Goal: Information Seeking & Learning: Find specific fact

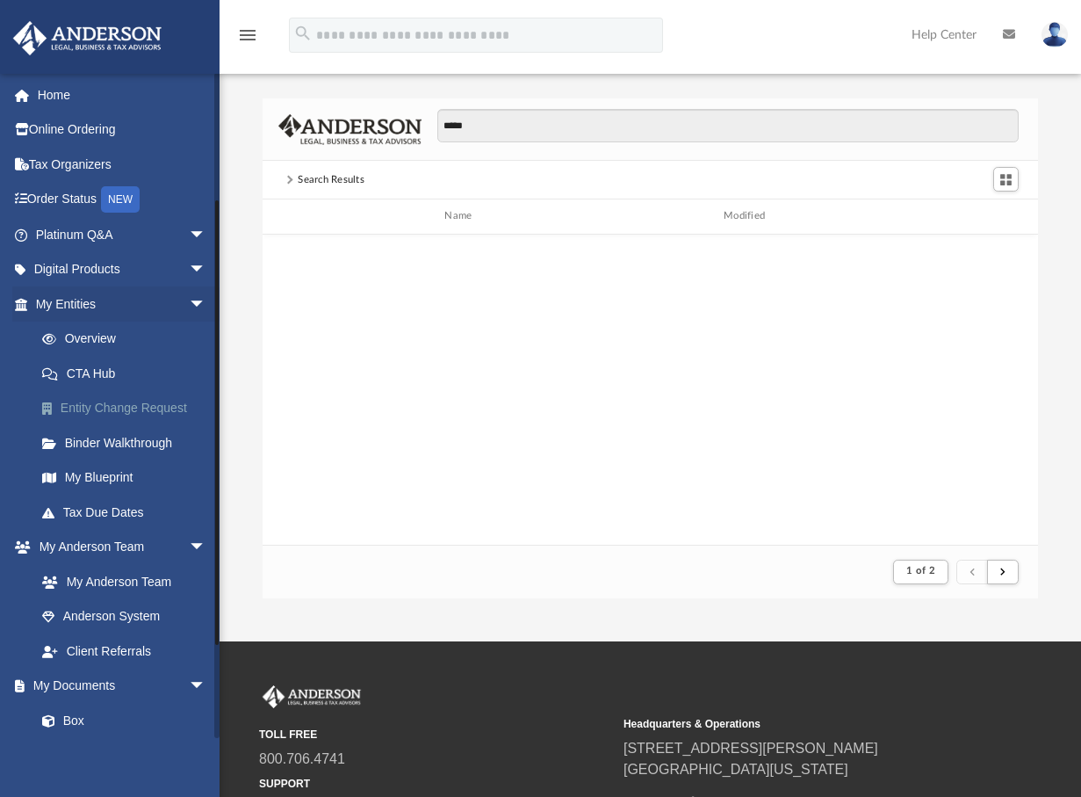
scroll to position [332, 762]
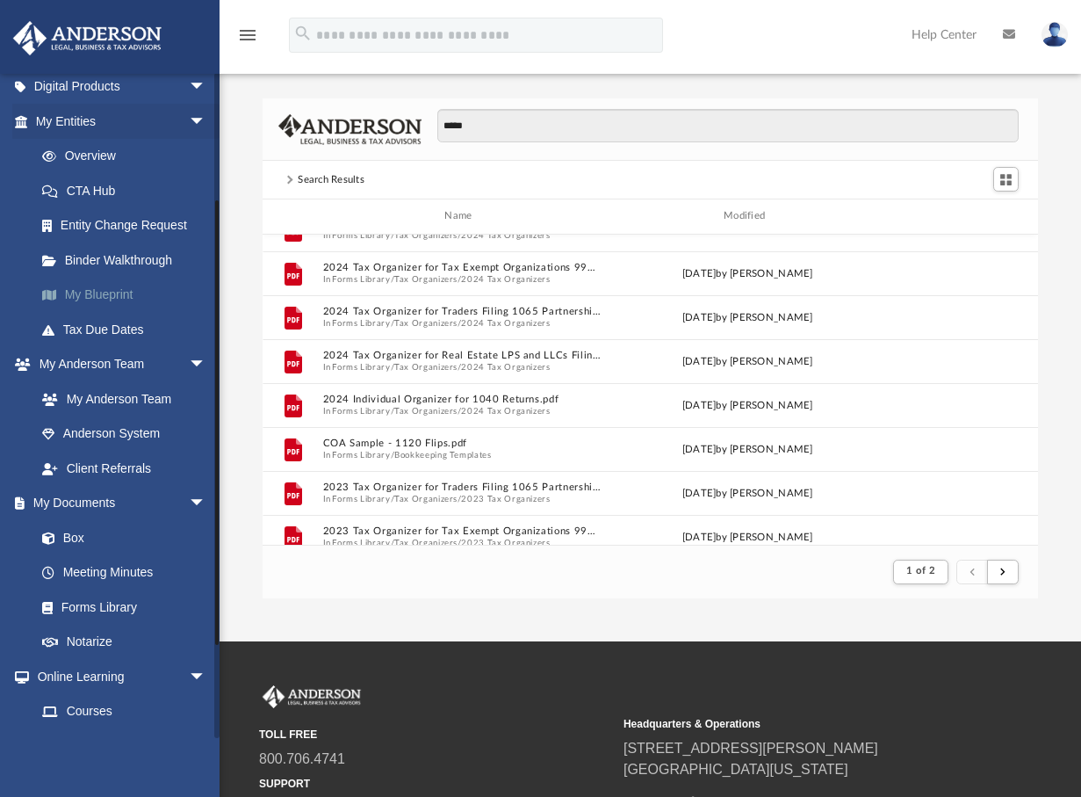
click at [96, 300] on link "My Blueprint" at bounding box center [129, 295] width 208 height 35
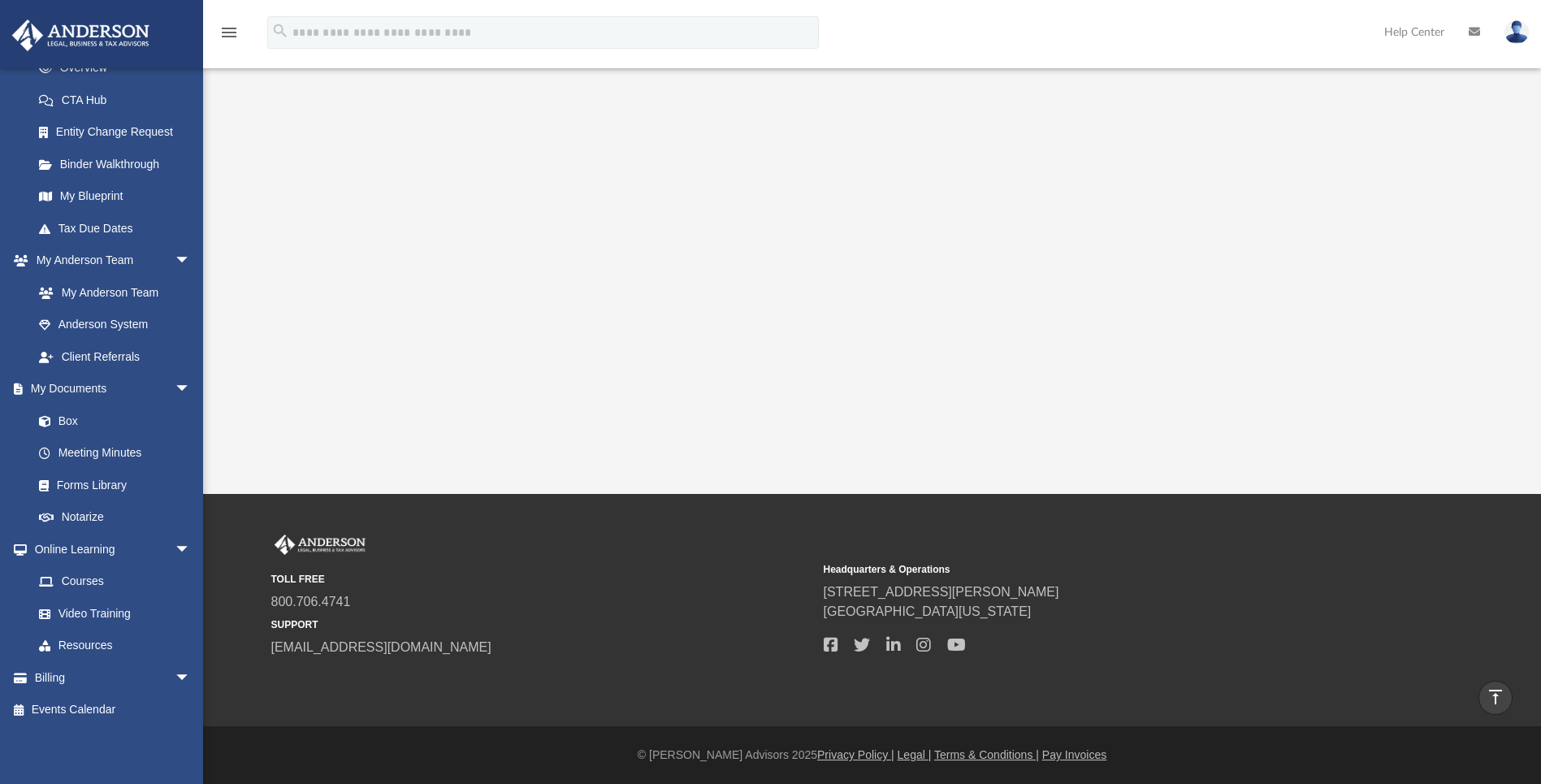
scroll to position [91, 0]
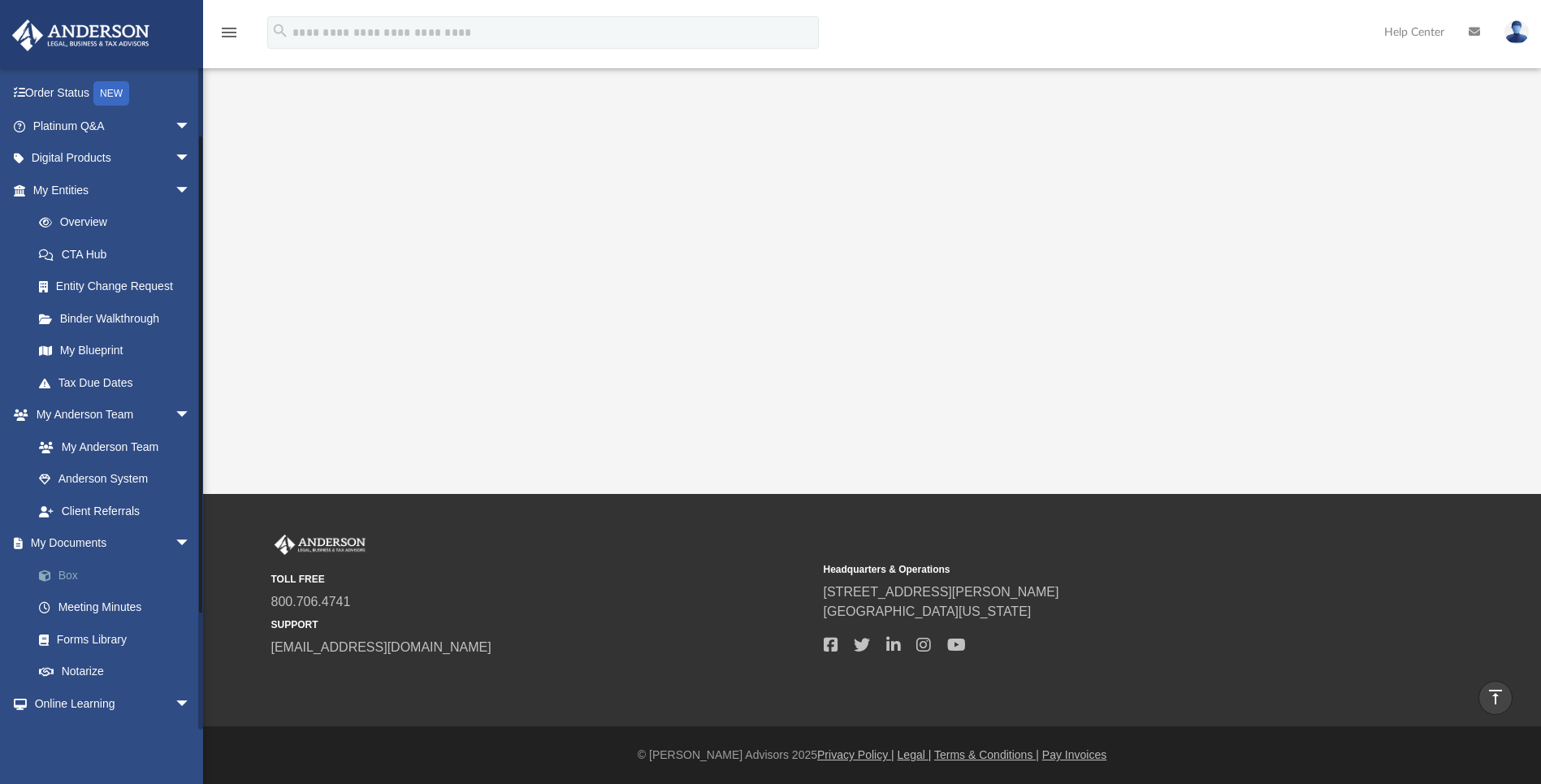
click at [62, 577] on link "Box" at bounding box center [119, 574] width 192 height 32
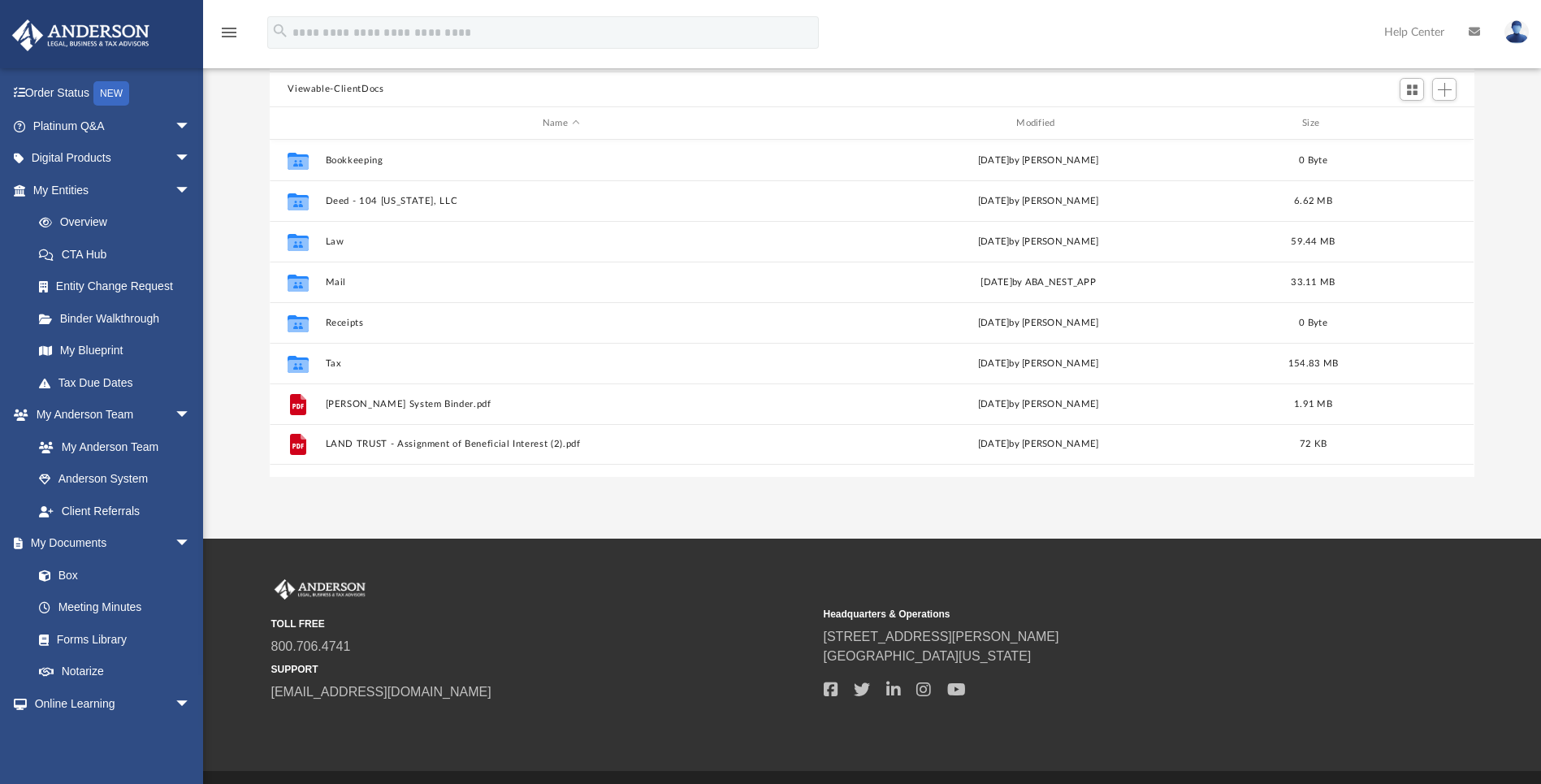
scroll to position [56, 0]
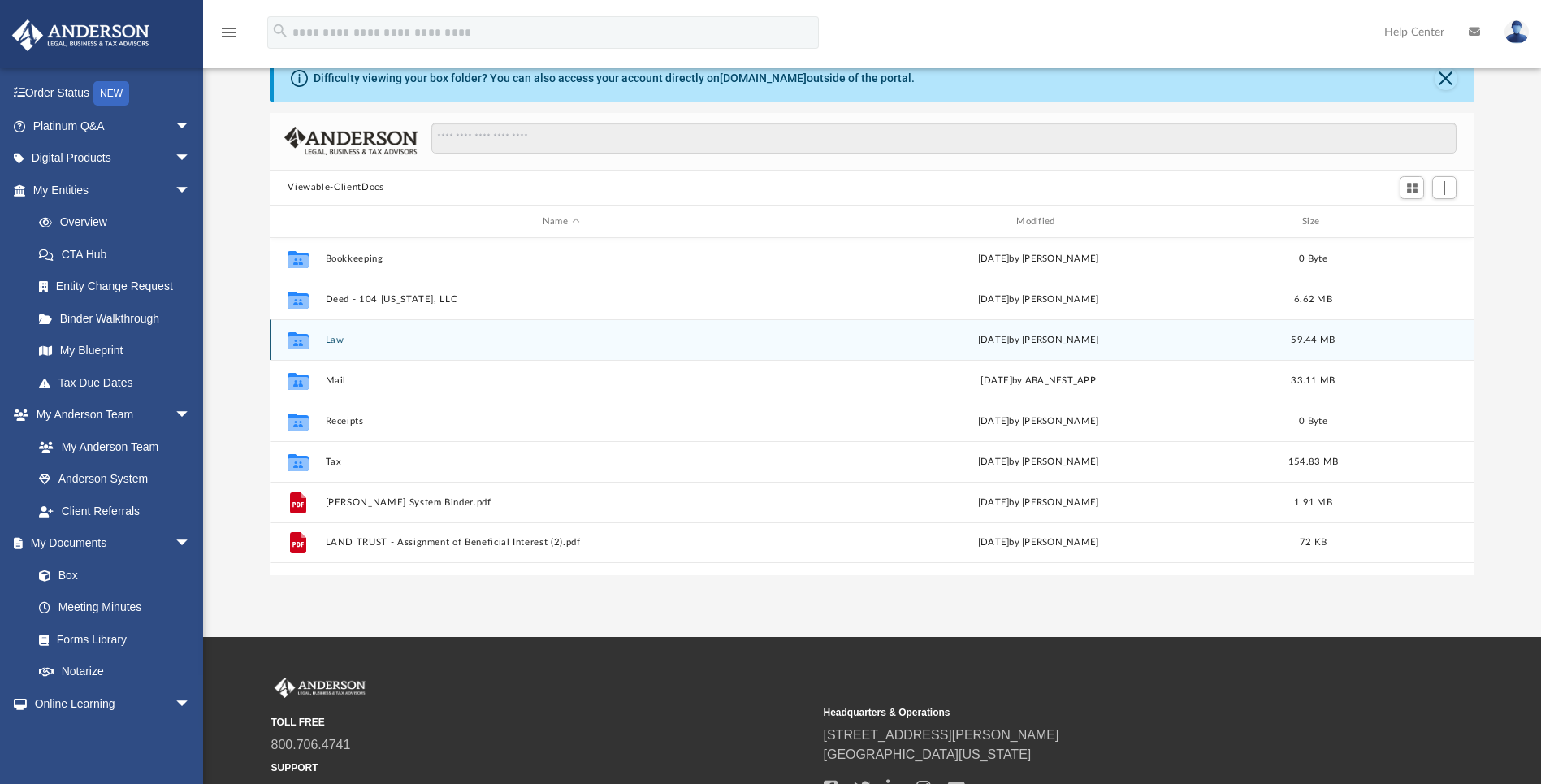
click at [338, 339] on button "Law" at bounding box center [561, 339] width 471 height 10
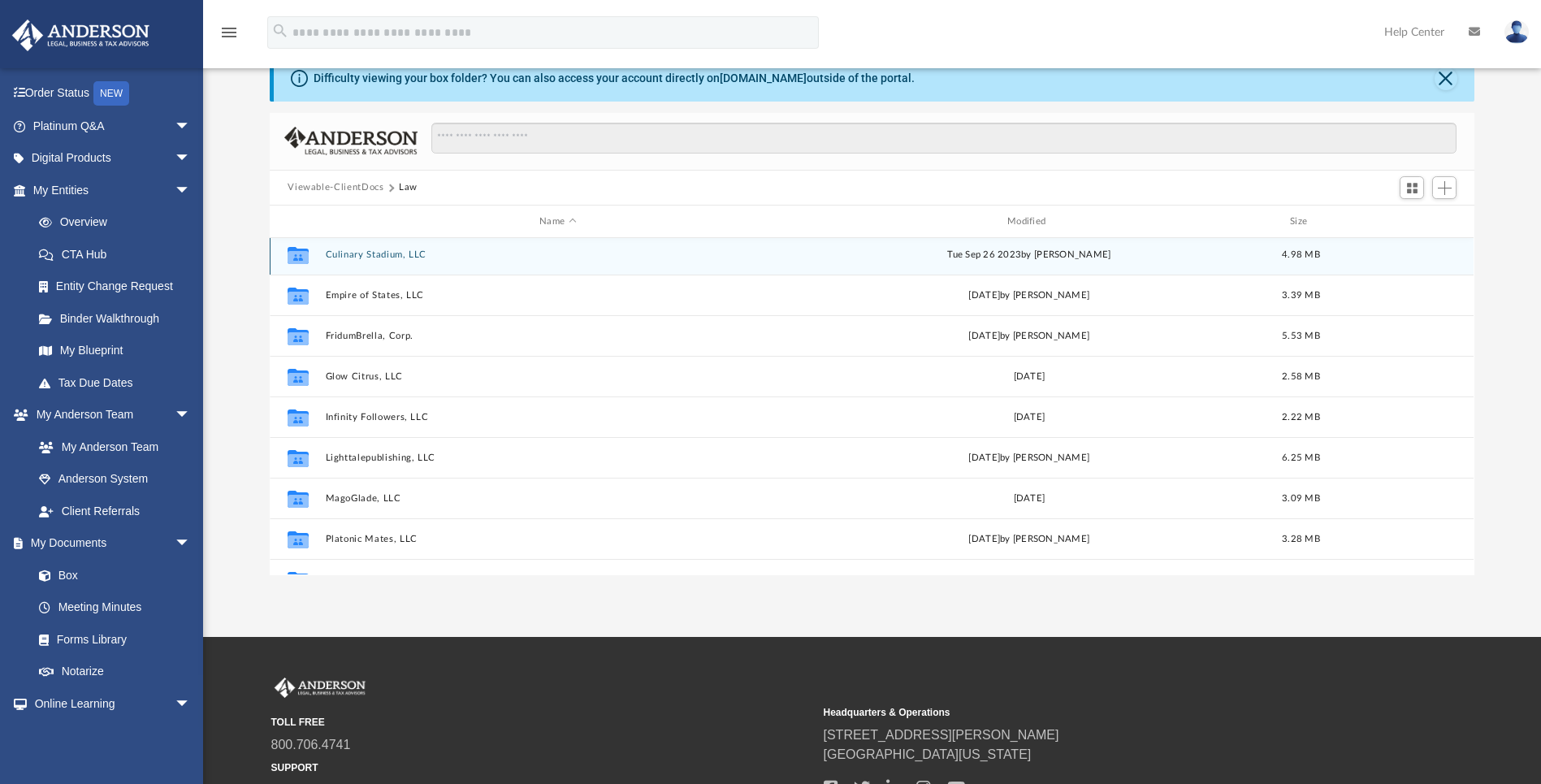
scroll to position [313, 0]
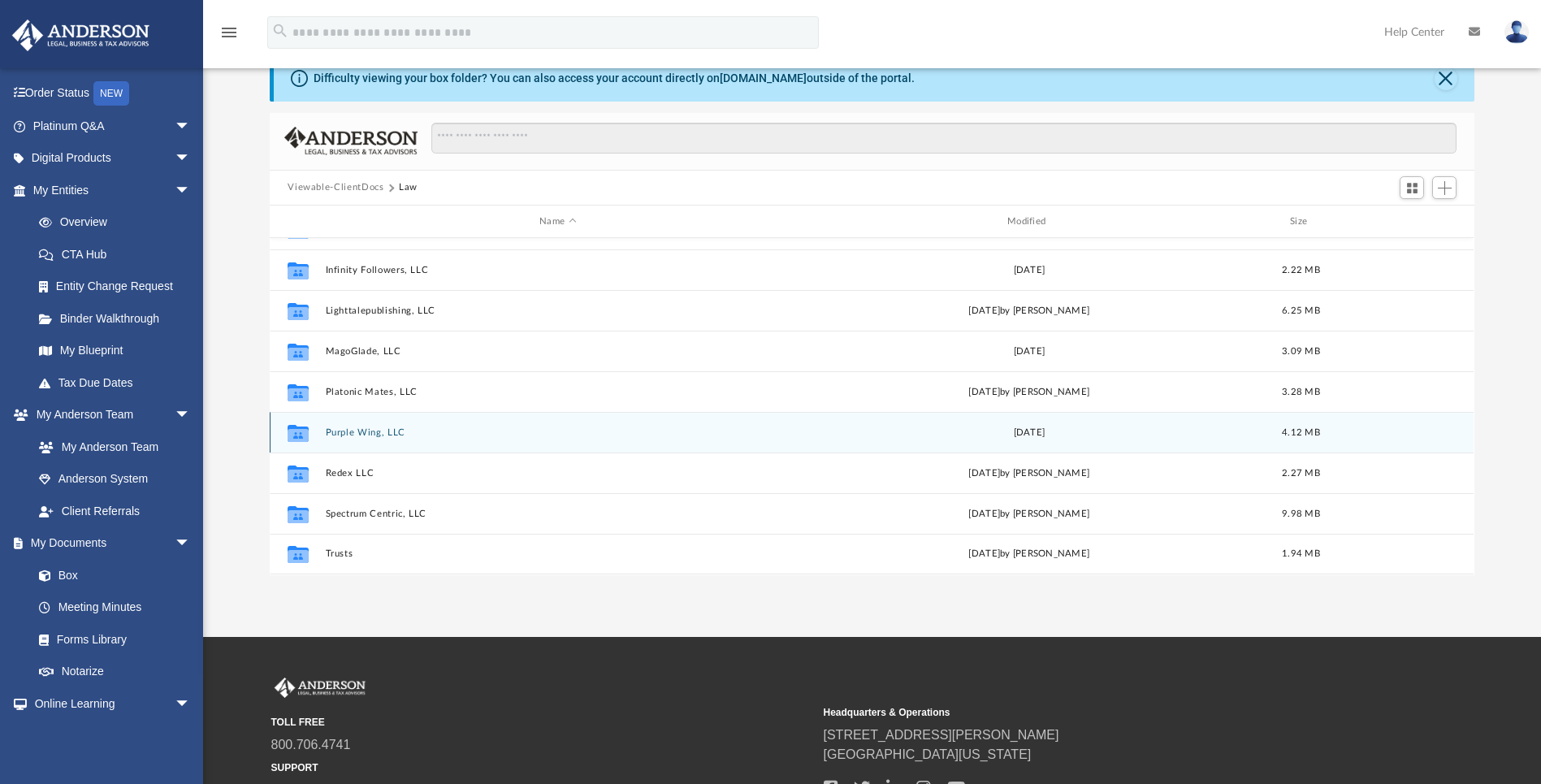
click at [347, 432] on button "Purple Wing, LLC" at bounding box center [558, 432] width 464 height 10
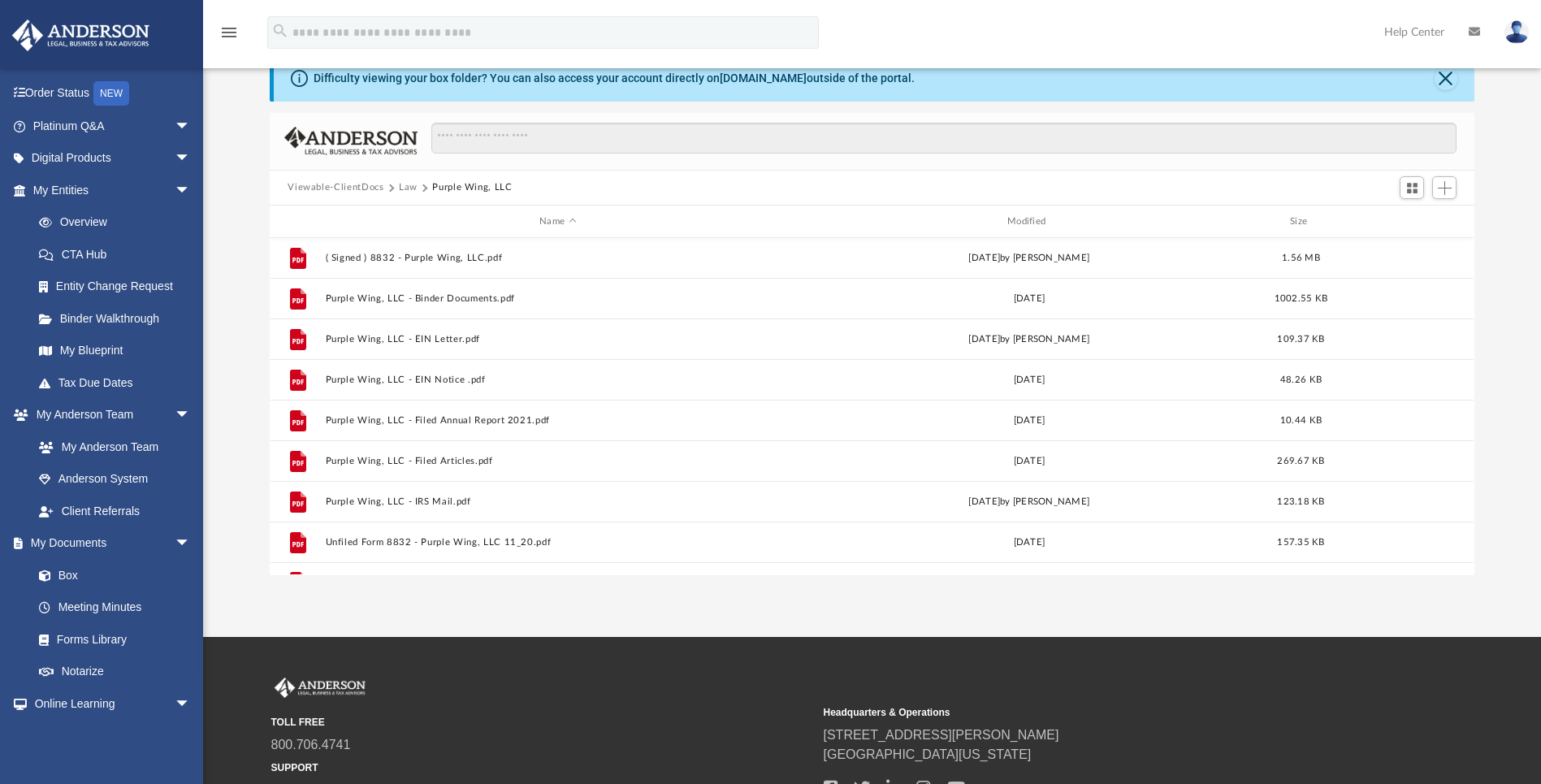
scroll to position [0, 0]
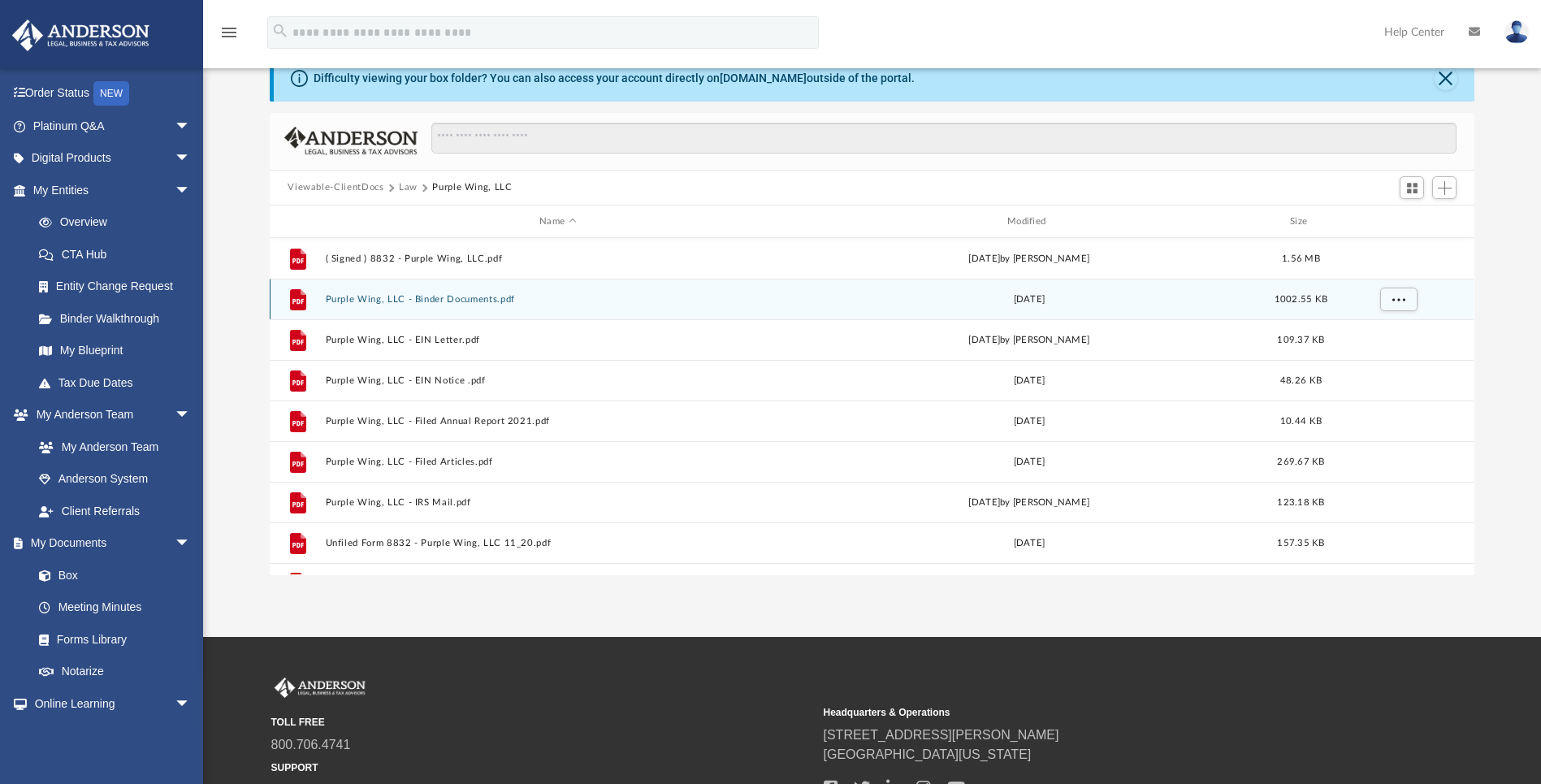
click at [431, 297] on button "Purple Wing, LLC - Binder Documents.pdf" at bounding box center [558, 299] width 464 height 10
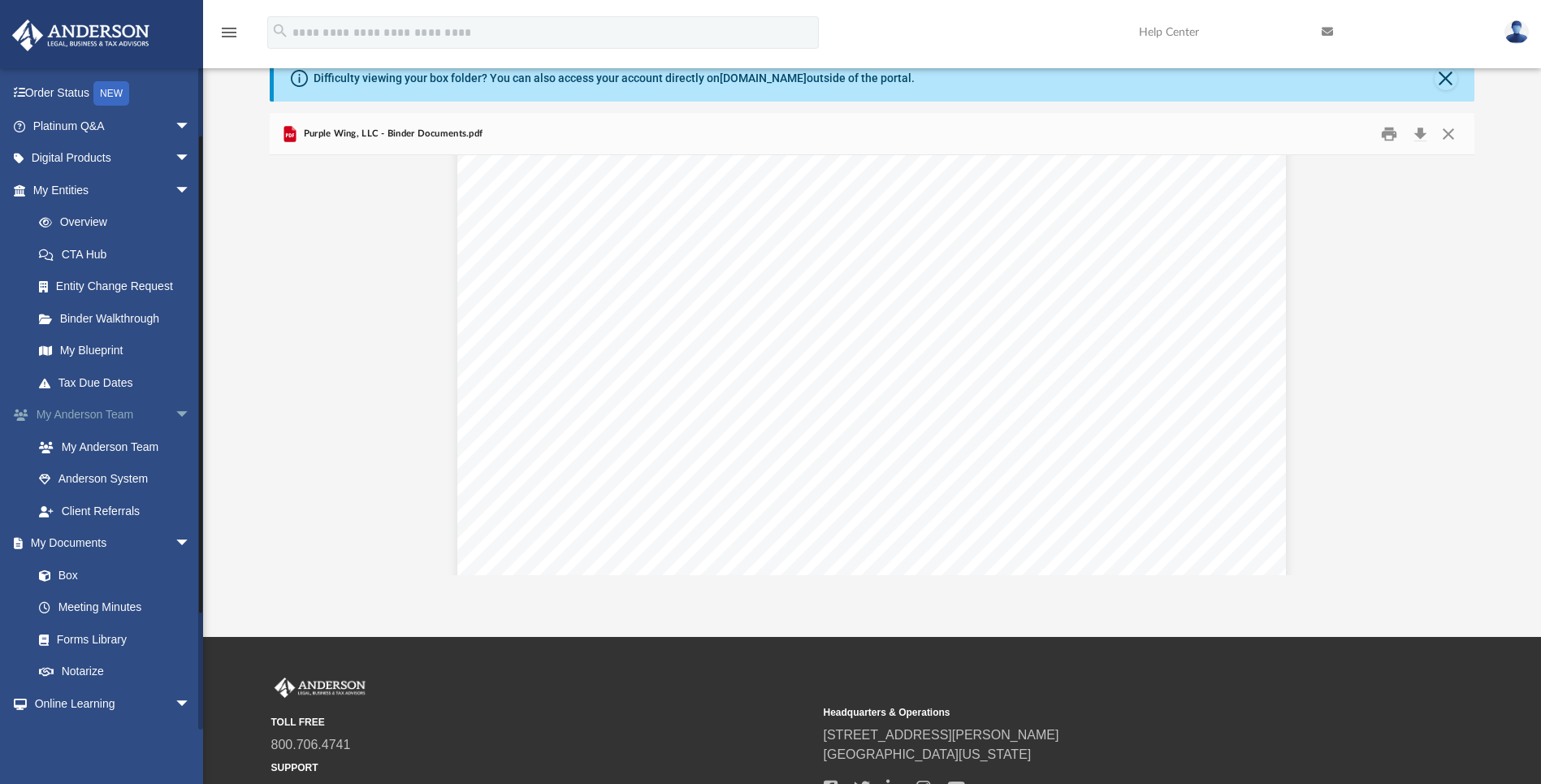
scroll to position [8108, 0]
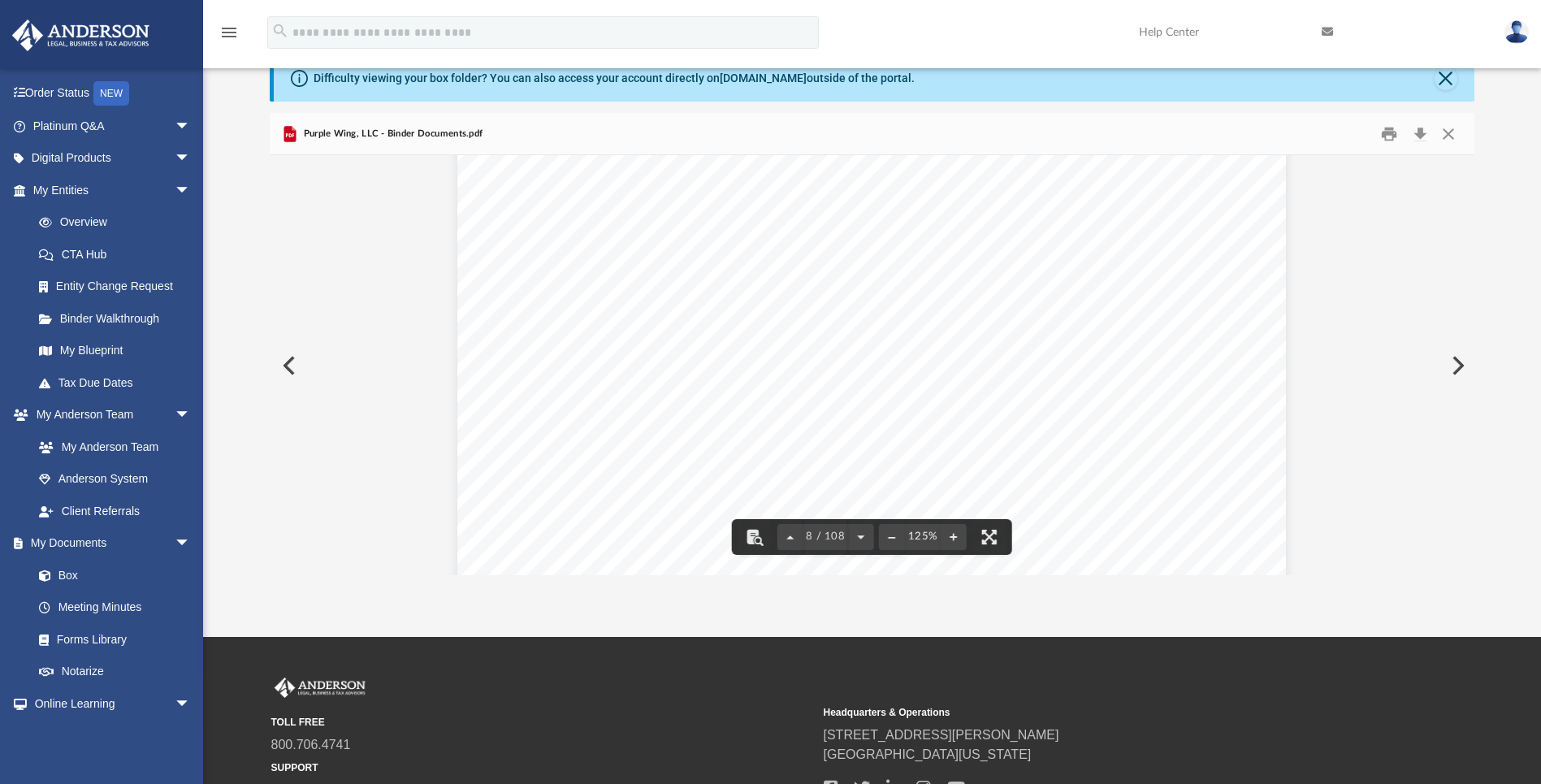
click at [562, 399] on span "EIN #:" at bounding box center [583, 398] width 41 height 16
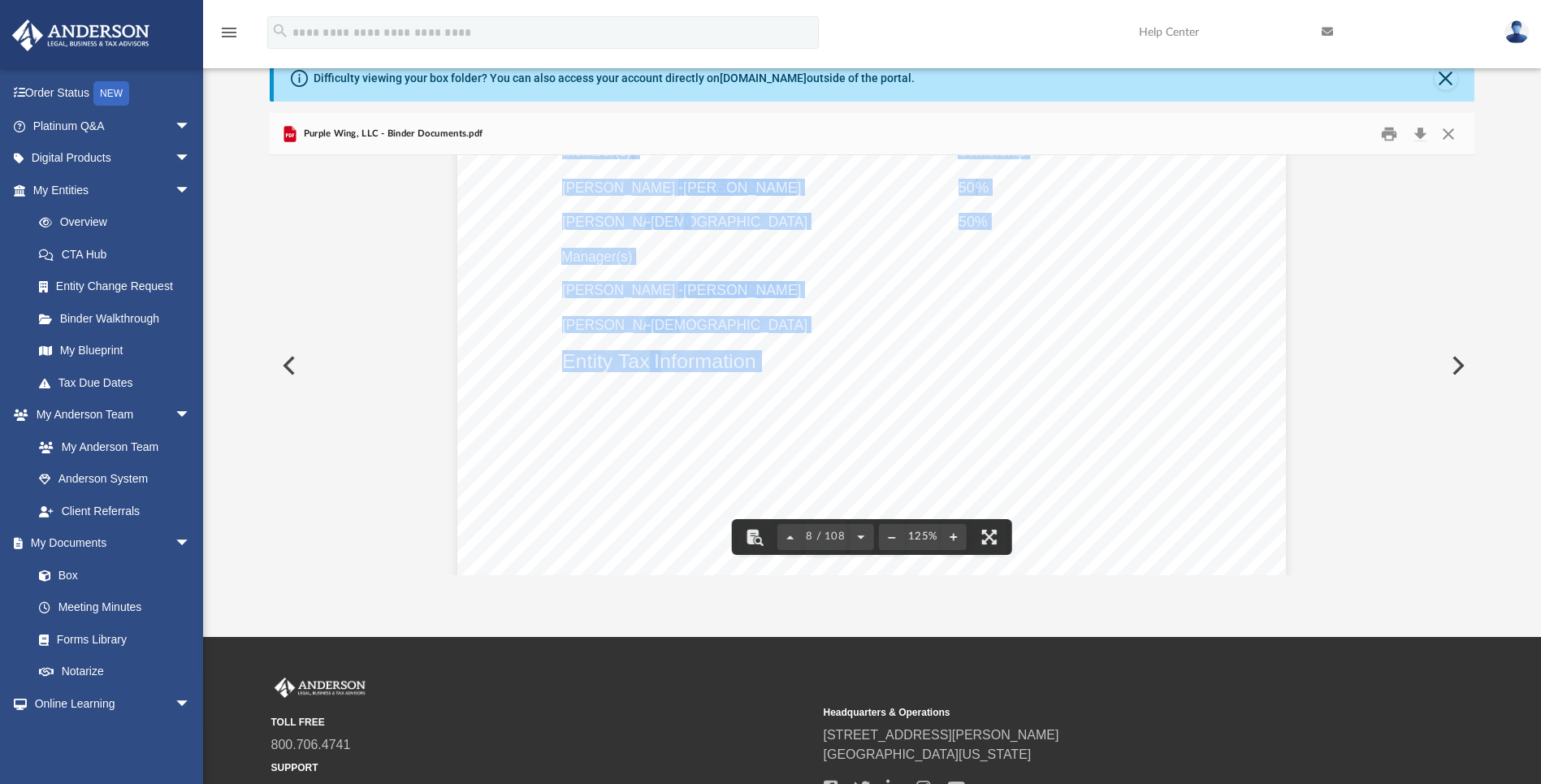
drag, startPoint x: 559, startPoint y: 400, endPoint x: 844, endPoint y: 411, distance: 285.2
click at [844, 412] on div "Purple Wing, LLC OPERATING AGREEMENT Entity Formation Information State of Form…" at bounding box center [872, 268] width 829 height 1072
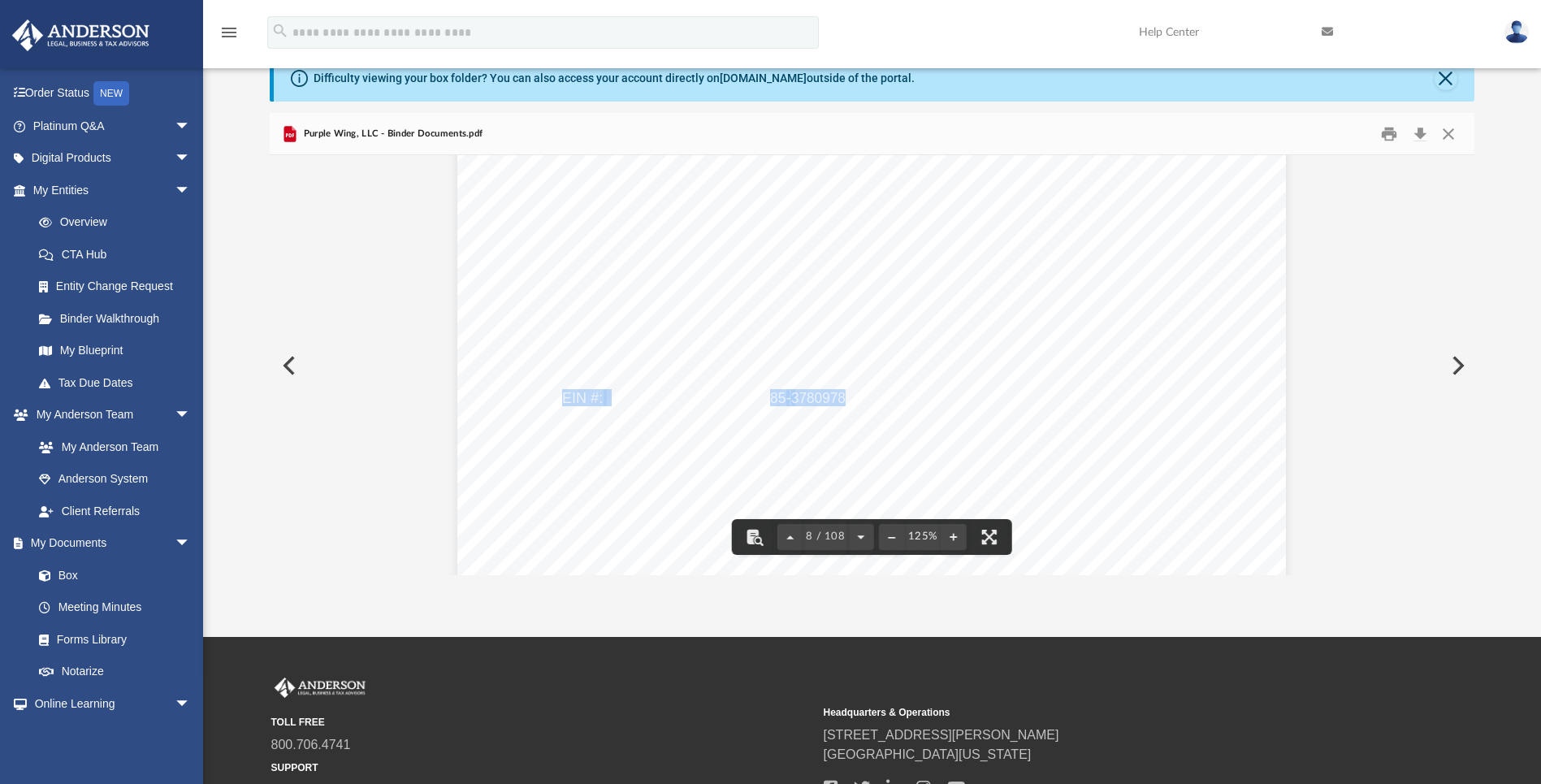
drag, startPoint x: 838, startPoint y: 398, endPoint x: 560, endPoint y: 397, distance: 278.0
click at [560, 397] on div "Purple Wing, LLC OPERATING AGREEMENT Entity Formation Information State of Form…" at bounding box center [872, 268] width 829 height 1072
click at [607, 388] on div "Purple Wing, LLC OPERATING AGREEMENT Entity Formation Information State of Form…" at bounding box center [872, 268] width 829 height 1072
click at [575, 404] on span "EIN #:" at bounding box center [583, 398] width 41 height 16
drag, startPoint x: 555, startPoint y: 398, endPoint x: 672, endPoint y: 391, distance: 117.2
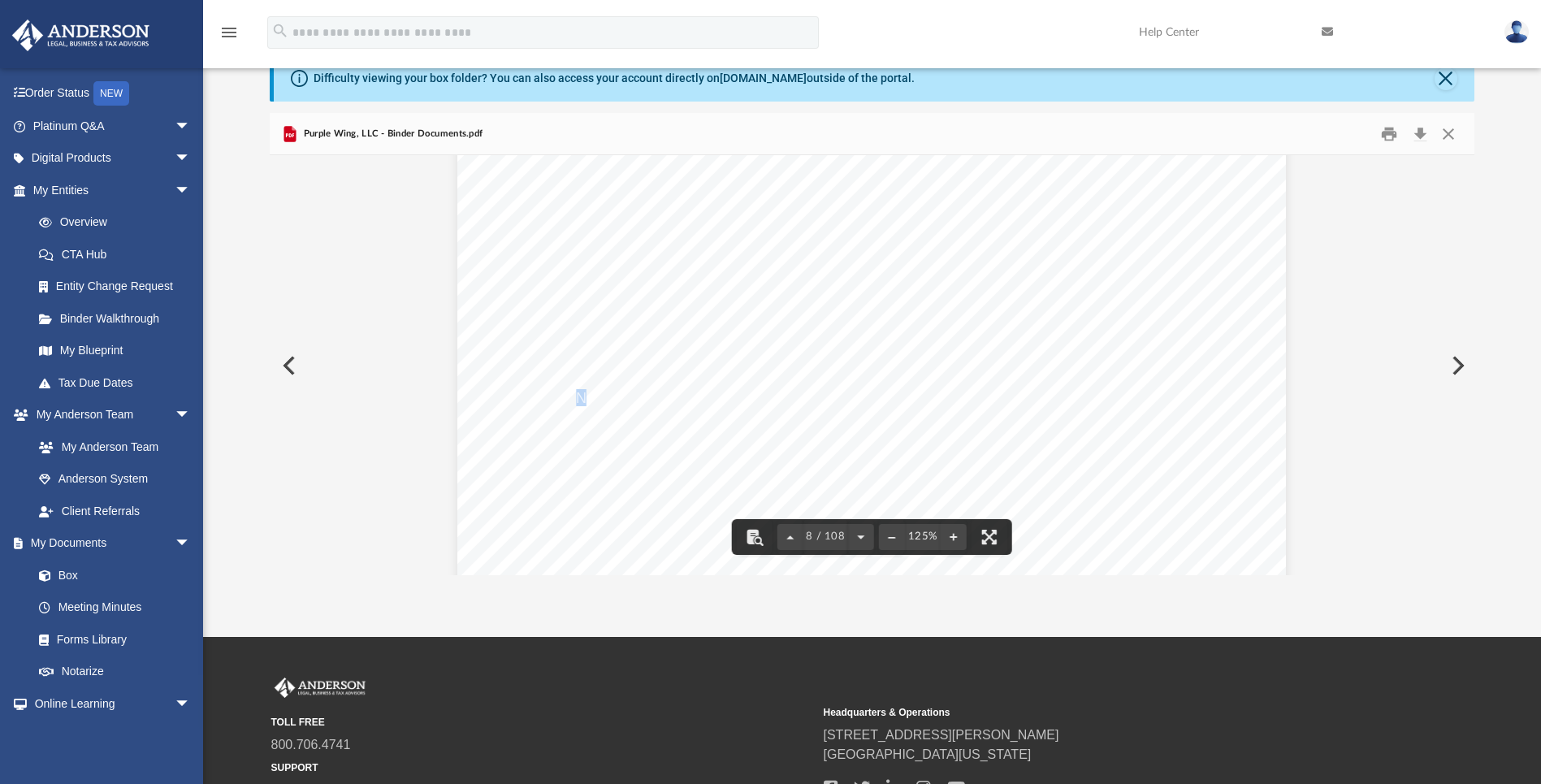
click at [672, 390] on div "Purple Wing, LLC OPERATING AGREEMENT Entity Formation Information State of Form…" at bounding box center [872, 268] width 829 height 1072
click at [806, 400] on span "3780978" at bounding box center [818, 398] width 55 height 16
drag, startPoint x: 840, startPoint y: 398, endPoint x: 720, endPoint y: 398, distance: 120.0
click at [721, 398] on div "Purple Wing, LLC OPERATING AGREEMENT Entity Formation Information State of Form…" at bounding box center [872, 268] width 829 height 1072
drag, startPoint x: 557, startPoint y: 398, endPoint x: 838, endPoint y: 393, distance: 281.0
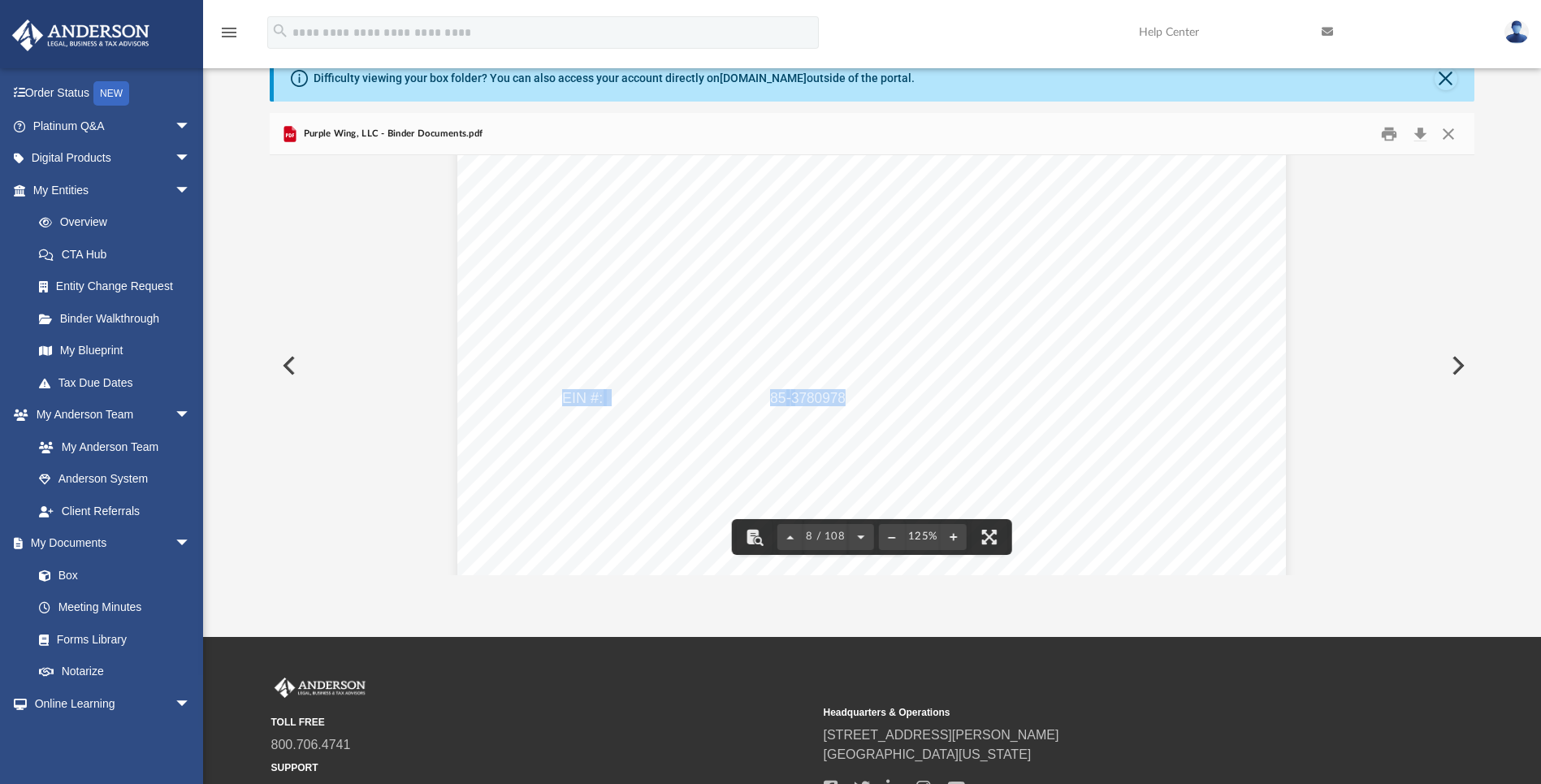
click at [838, 393] on div "Purple Wing, LLC OPERATING AGREEMENT Entity Formation Information State of Form…" at bounding box center [872, 268] width 829 height 1072
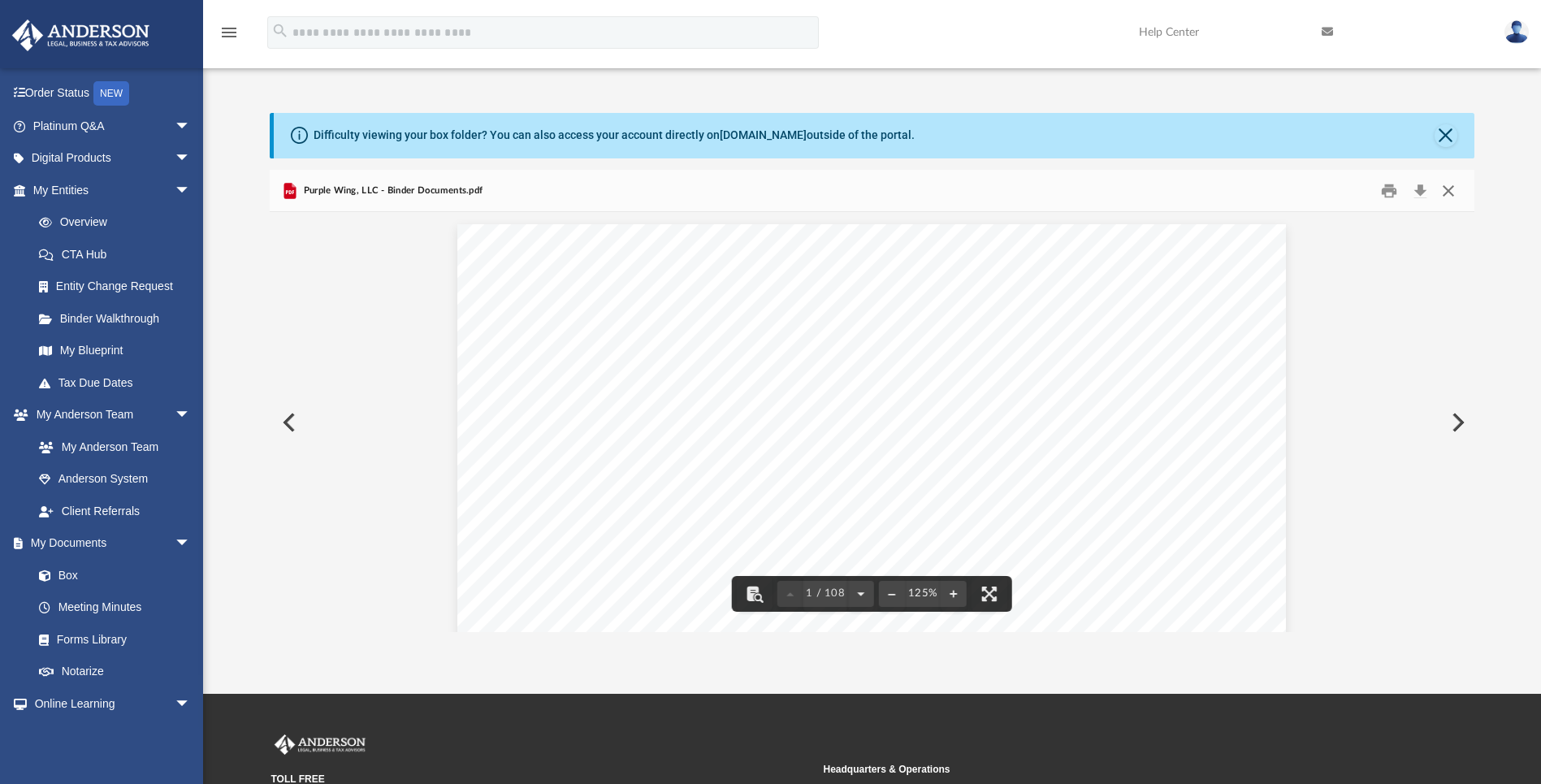
click at [999, 192] on button "Close" at bounding box center [1449, 190] width 30 height 25
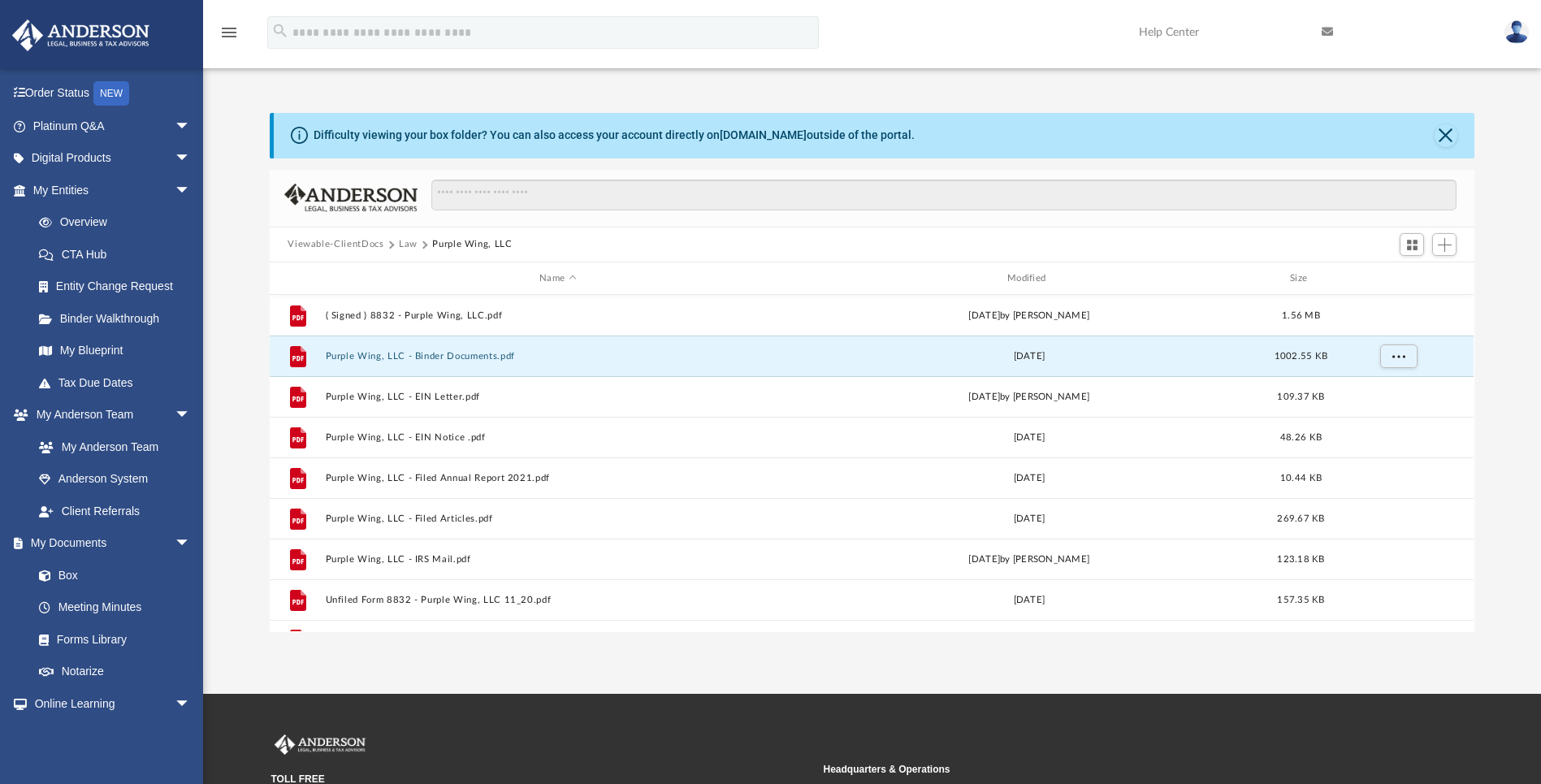
click at [362, 248] on button "Viewable-ClientDocs" at bounding box center [336, 244] width 96 height 15
click at [415, 248] on button "Law" at bounding box center [408, 244] width 18 height 15
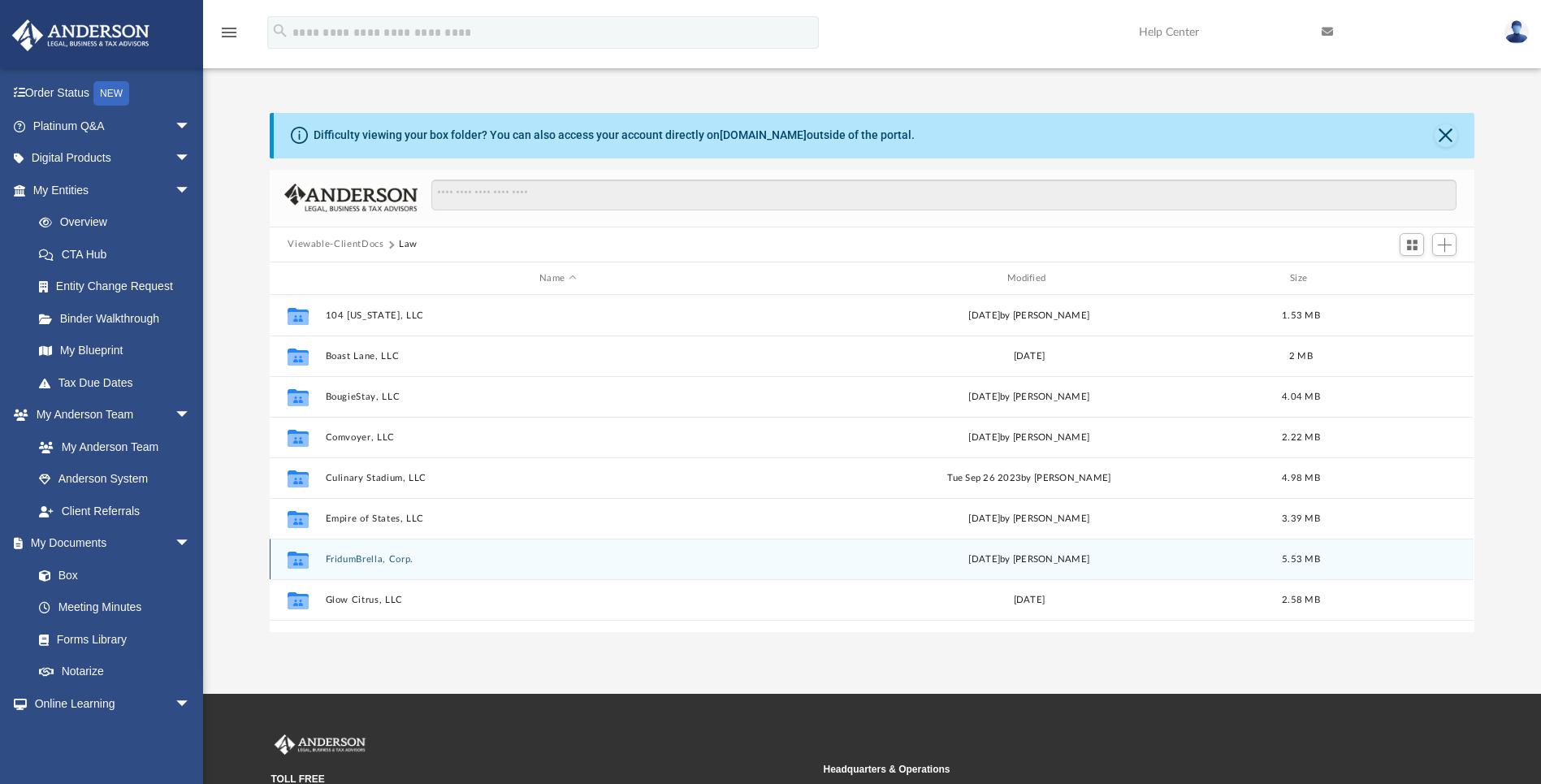
click at [367, 565] on div "Collaborated Folder FridumBrella, Corp. [DATE] by [PERSON_NAME] 5.53 MB" at bounding box center [872, 558] width 1204 height 41
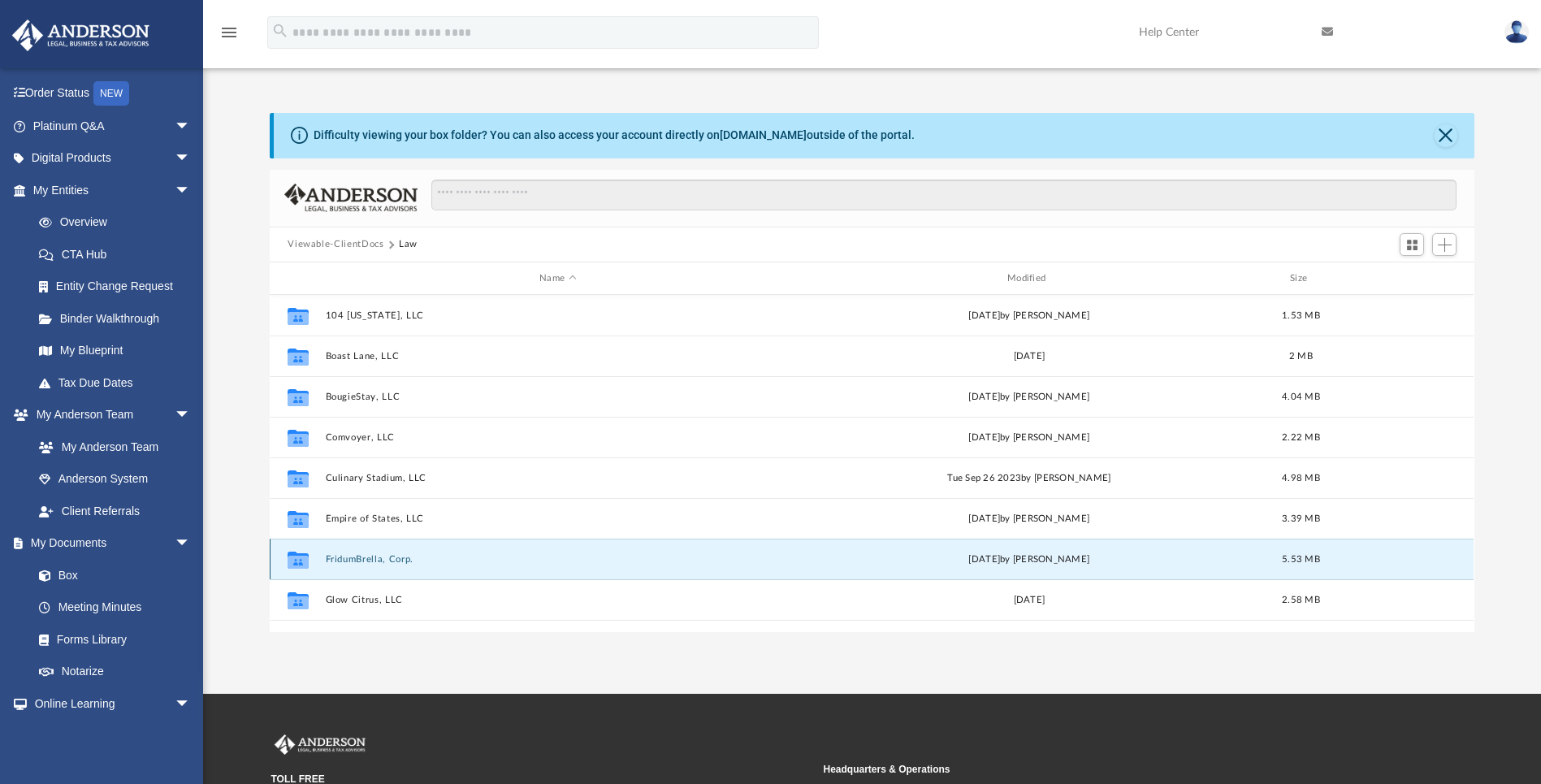
click at [367, 557] on button "FridumBrella, Corp." at bounding box center [558, 558] width 464 height 10
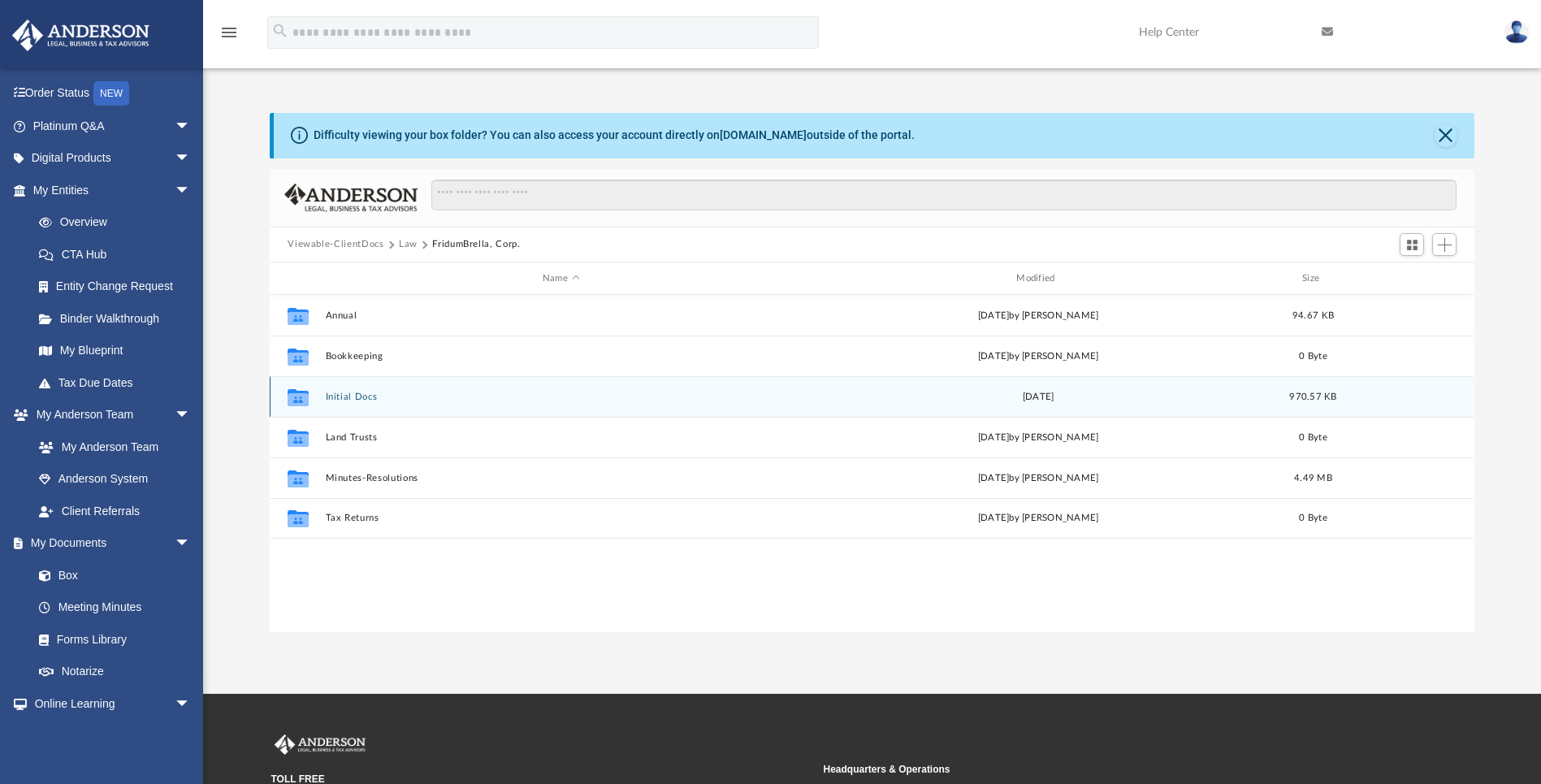
click at [351, 398] on button "Initial Docs" at bounding box center [561, 396] width 471 height 10
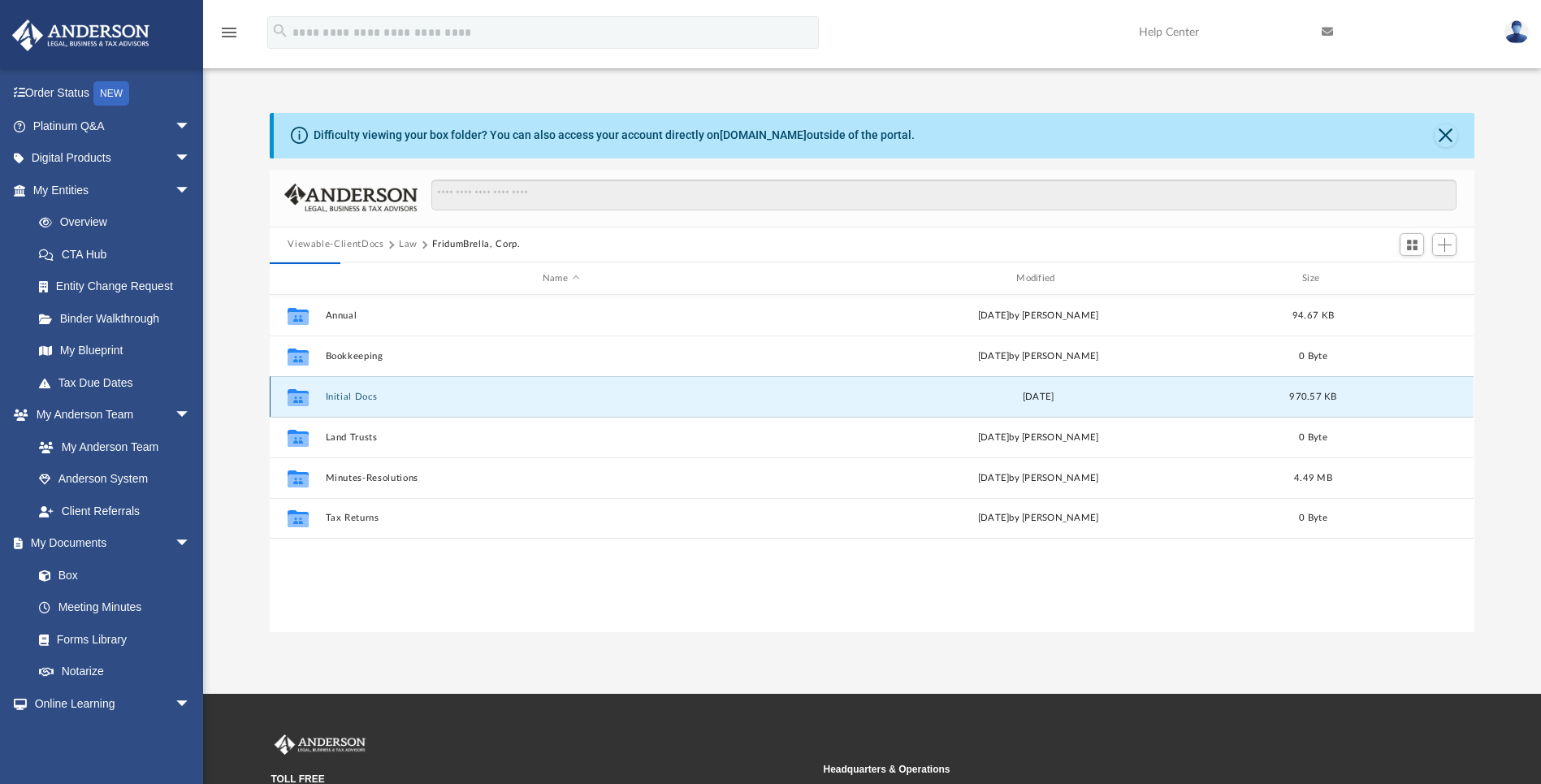
click at [351, 397] on button "Initial Docs" at bounding box center [561, 396] width 471 height 10
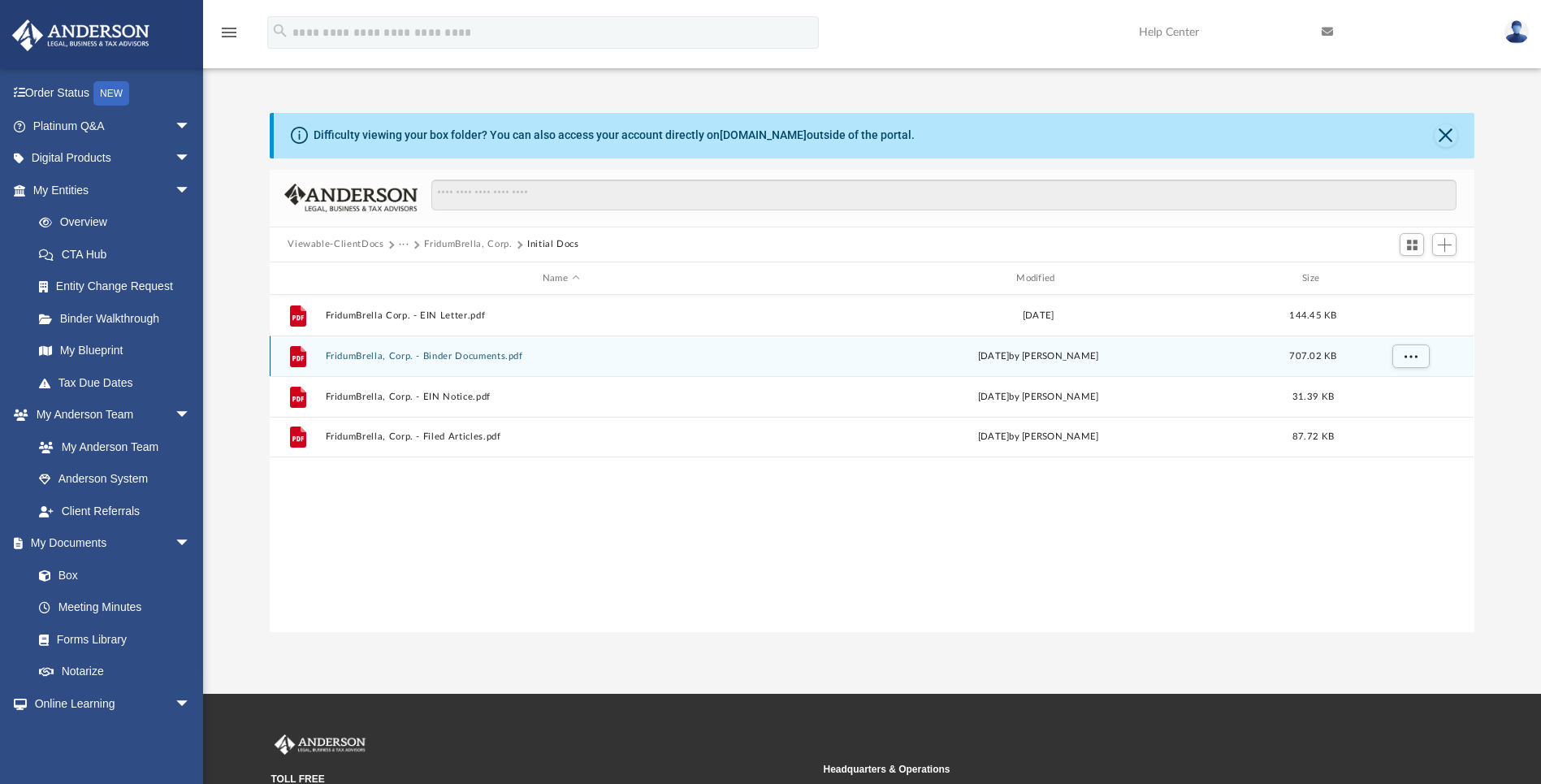
click at [419, 358] on button "FridumBrella, Corp. - Binder Documents.pdf" at bounding box center [561, 355] width 471 height 10
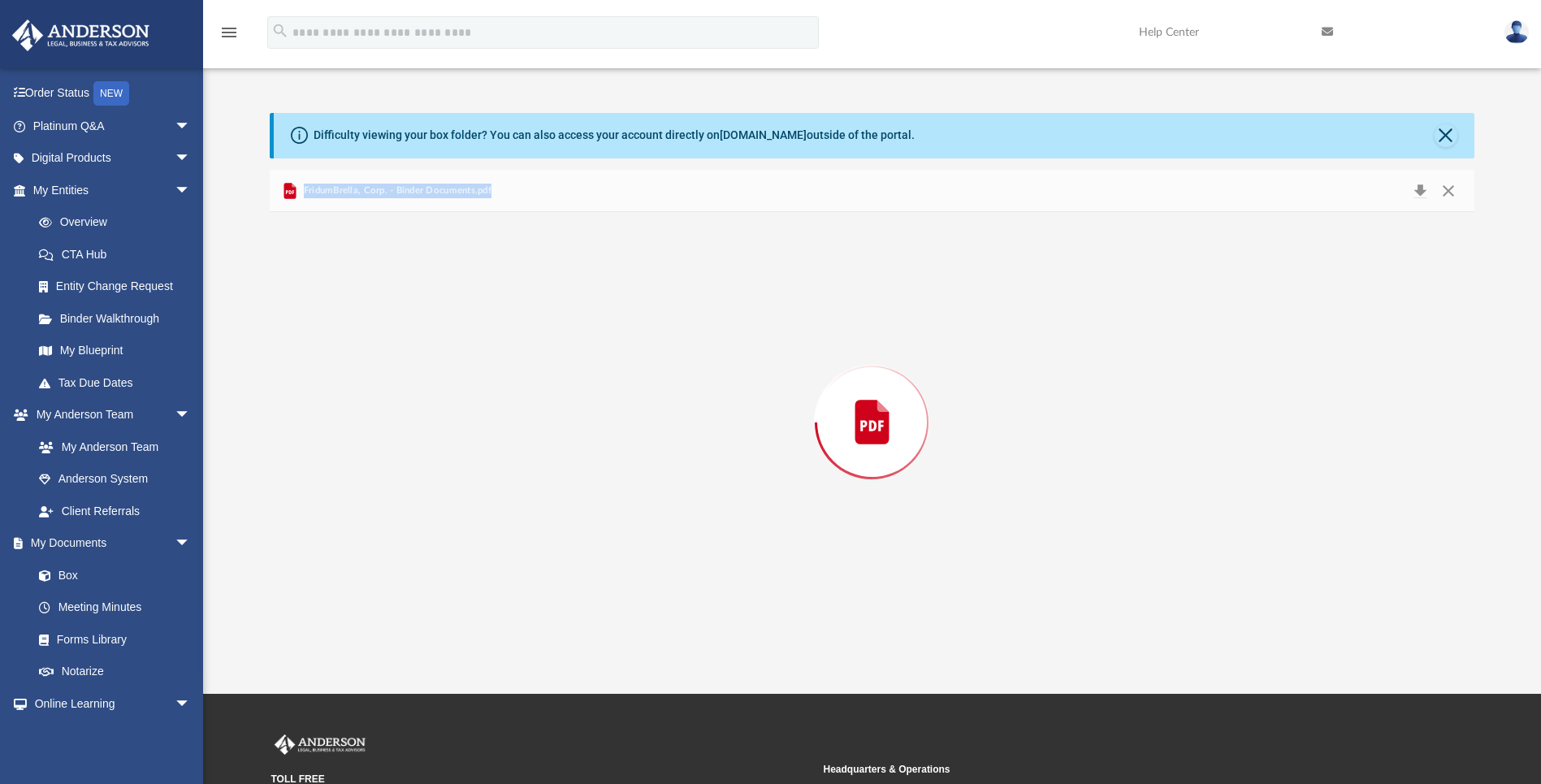
click at [419, 358] on div "Preview" at bounding box center [872, 421] width 1204 height 419
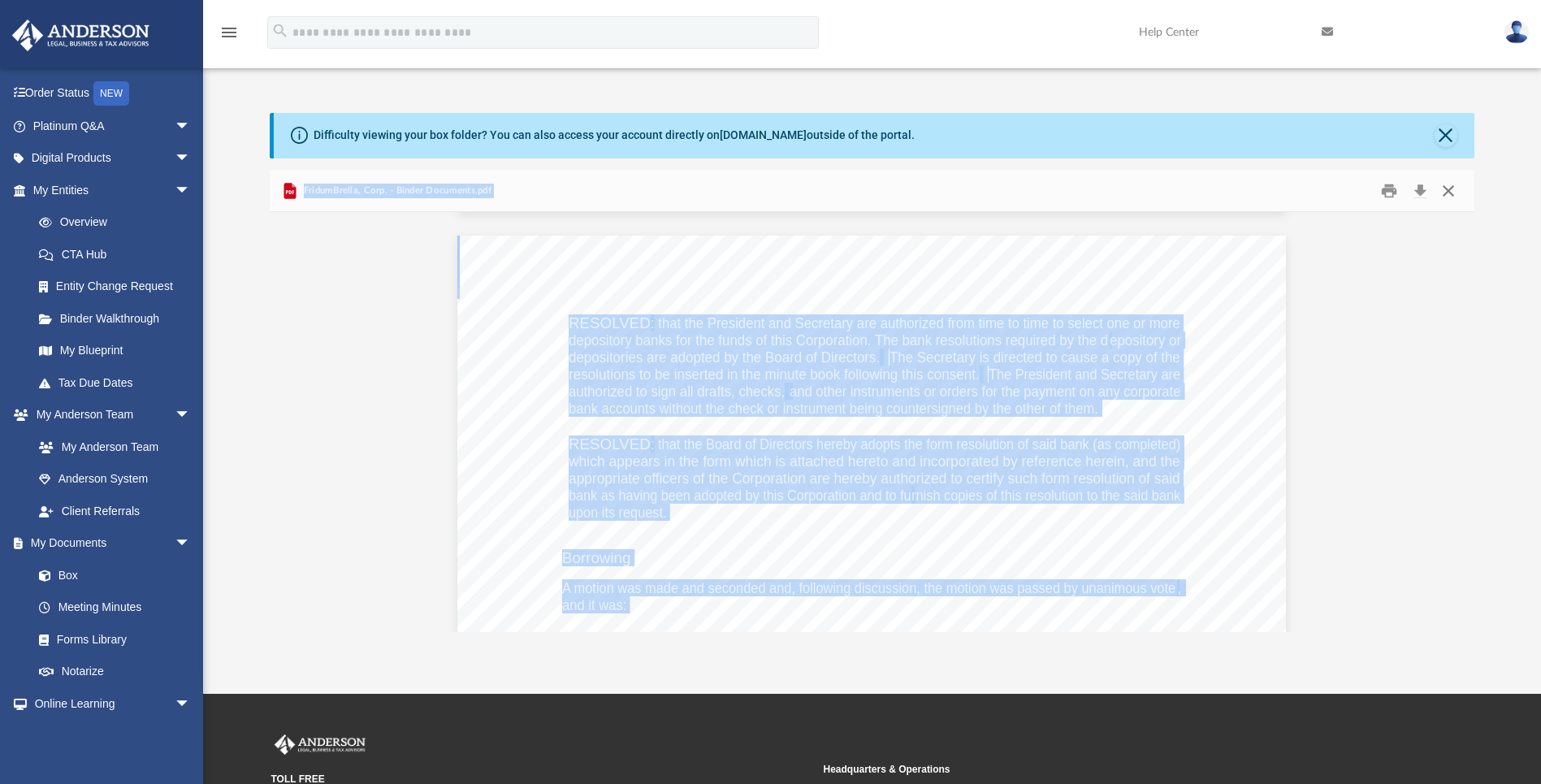
click at [999, 193] on button "Close" at bounding box center [1449, 190] width 30 height 25
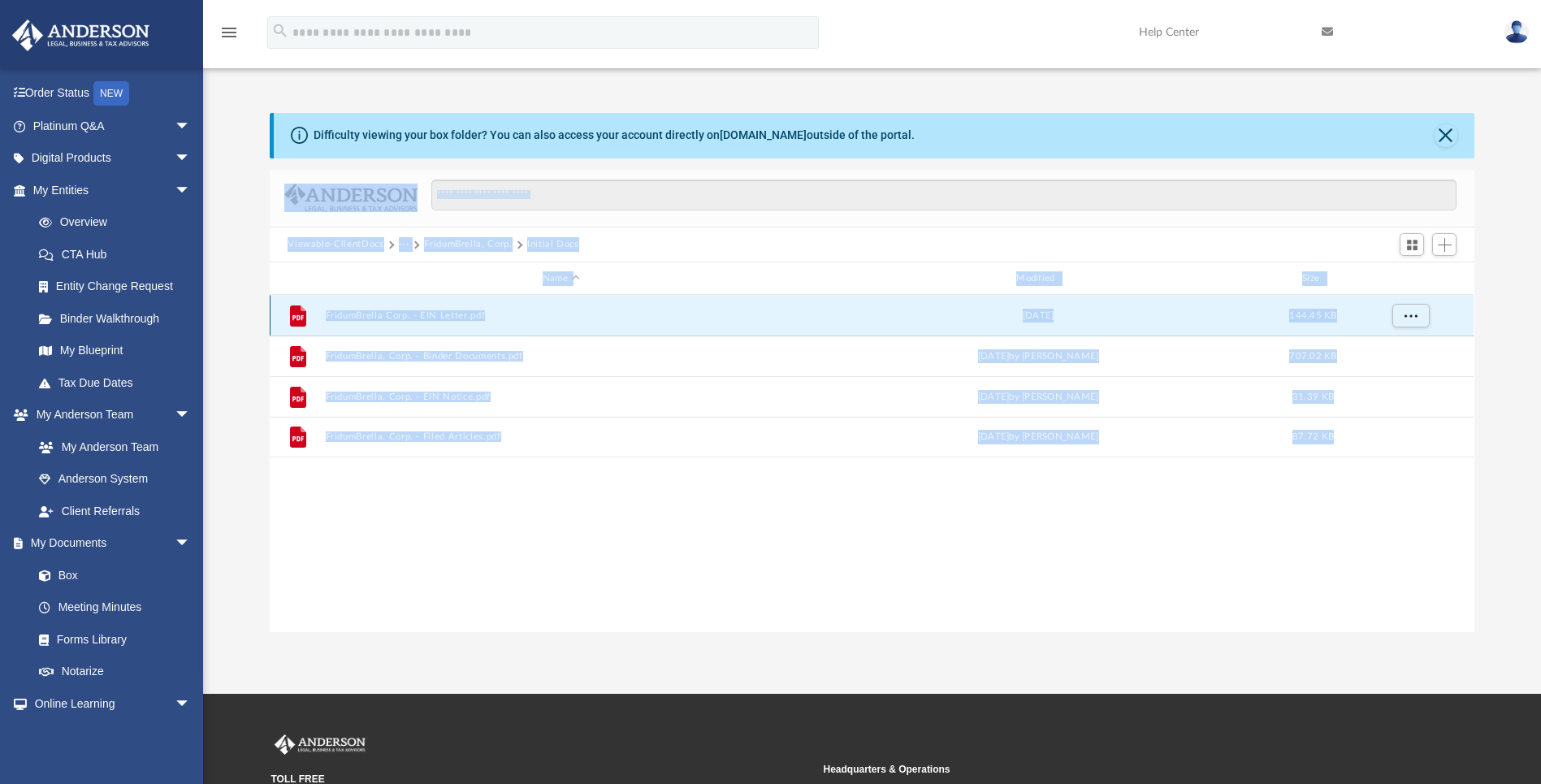
click at [404, 317] on button "FridumBrella Corp. - EIN Letter.pdf" at bounding box center [561, 315] width 471 height 10
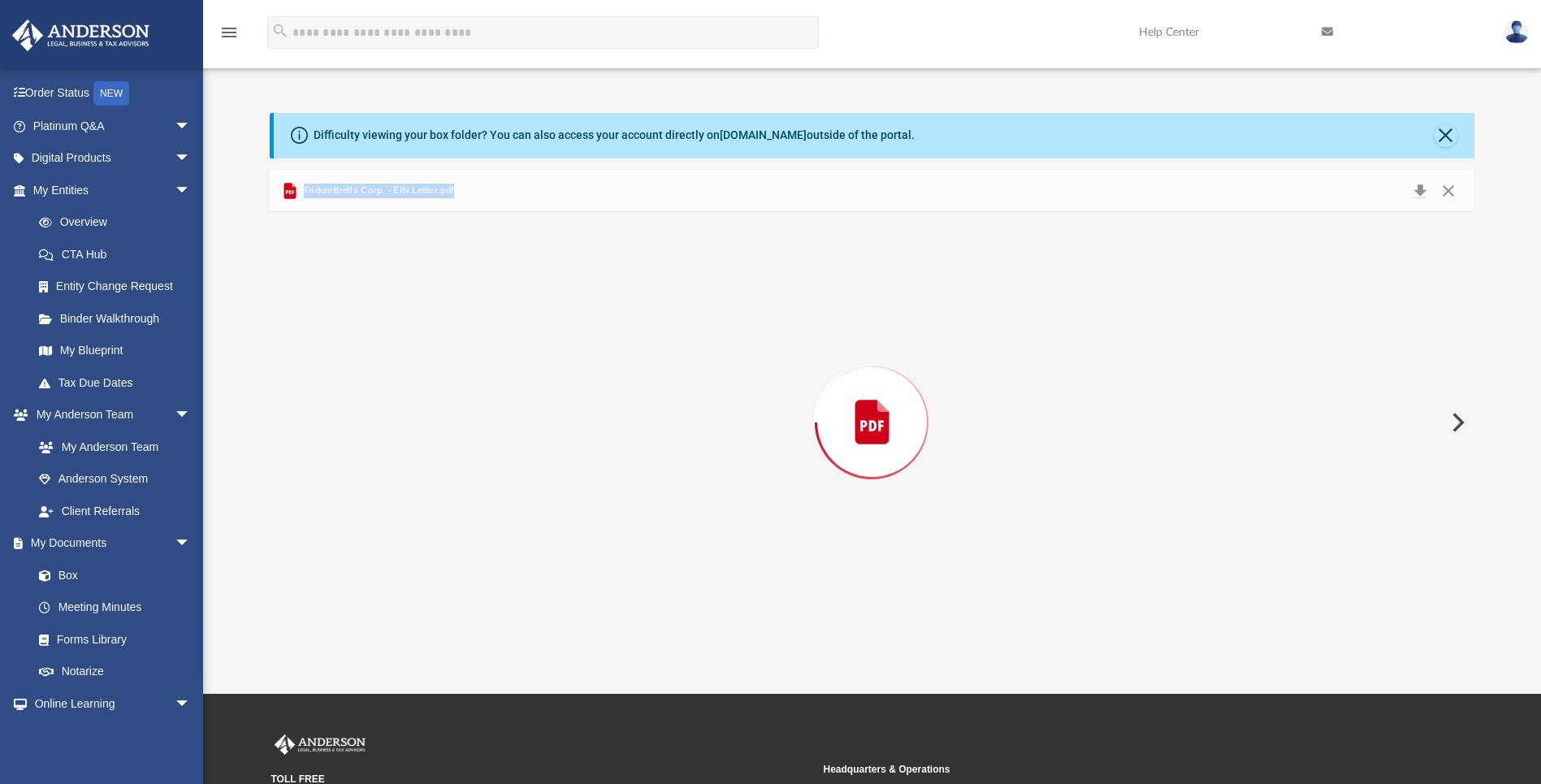
click at [403, 317] on div "Preview" at bounding box center [872, 421] width 1204 height 419
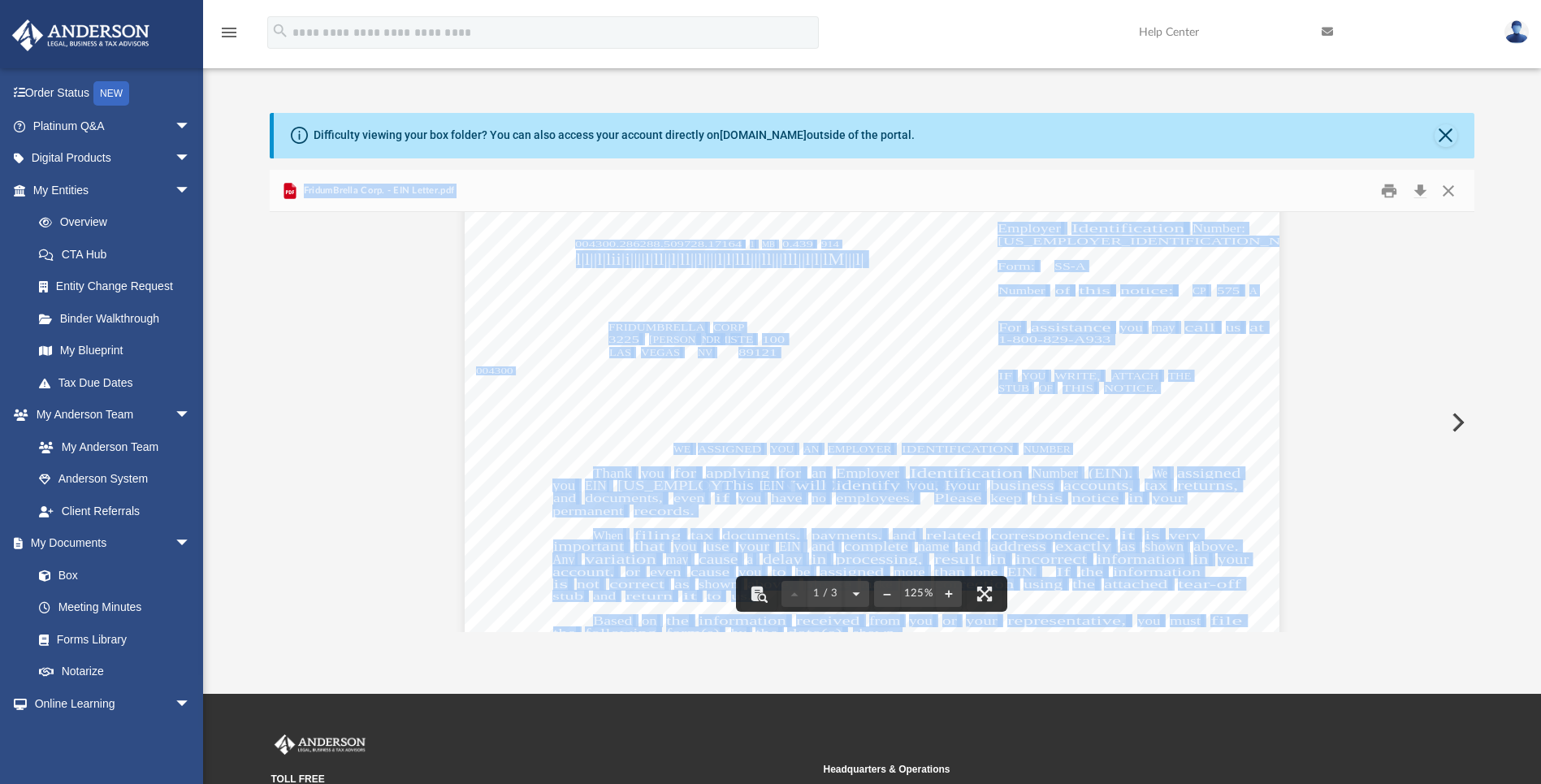
scroll to position [149, 0]
click at [928, 364] on div "®IRS DEPARTMENT OF THE TREASURY INTERNAL REVENUE SERVICE [GEOGRAPHIC_DATA] OH A…" at bounding box center [871, 607] width 815 height 1064
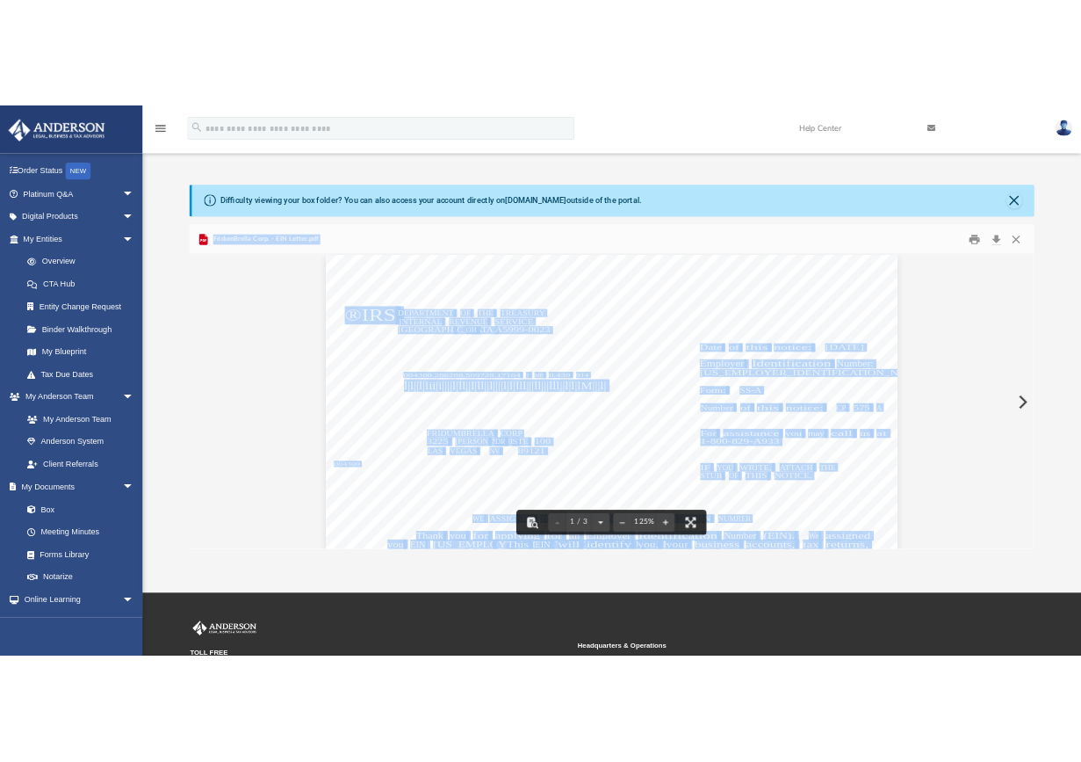
scroll to position [0, 0]
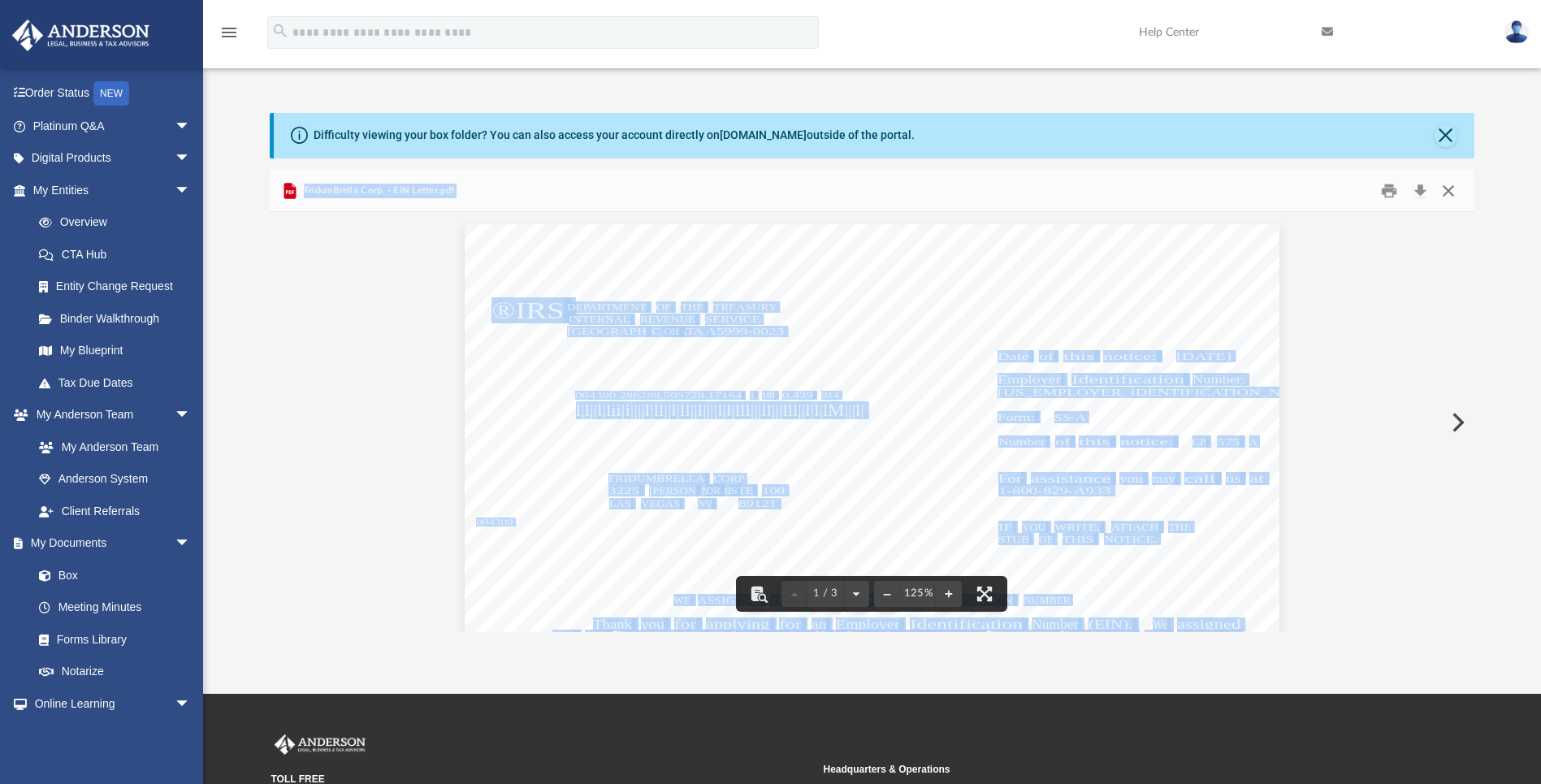
click at [999, 193] on button "Close" at bounding box center [1449, 190] width 30 height 25
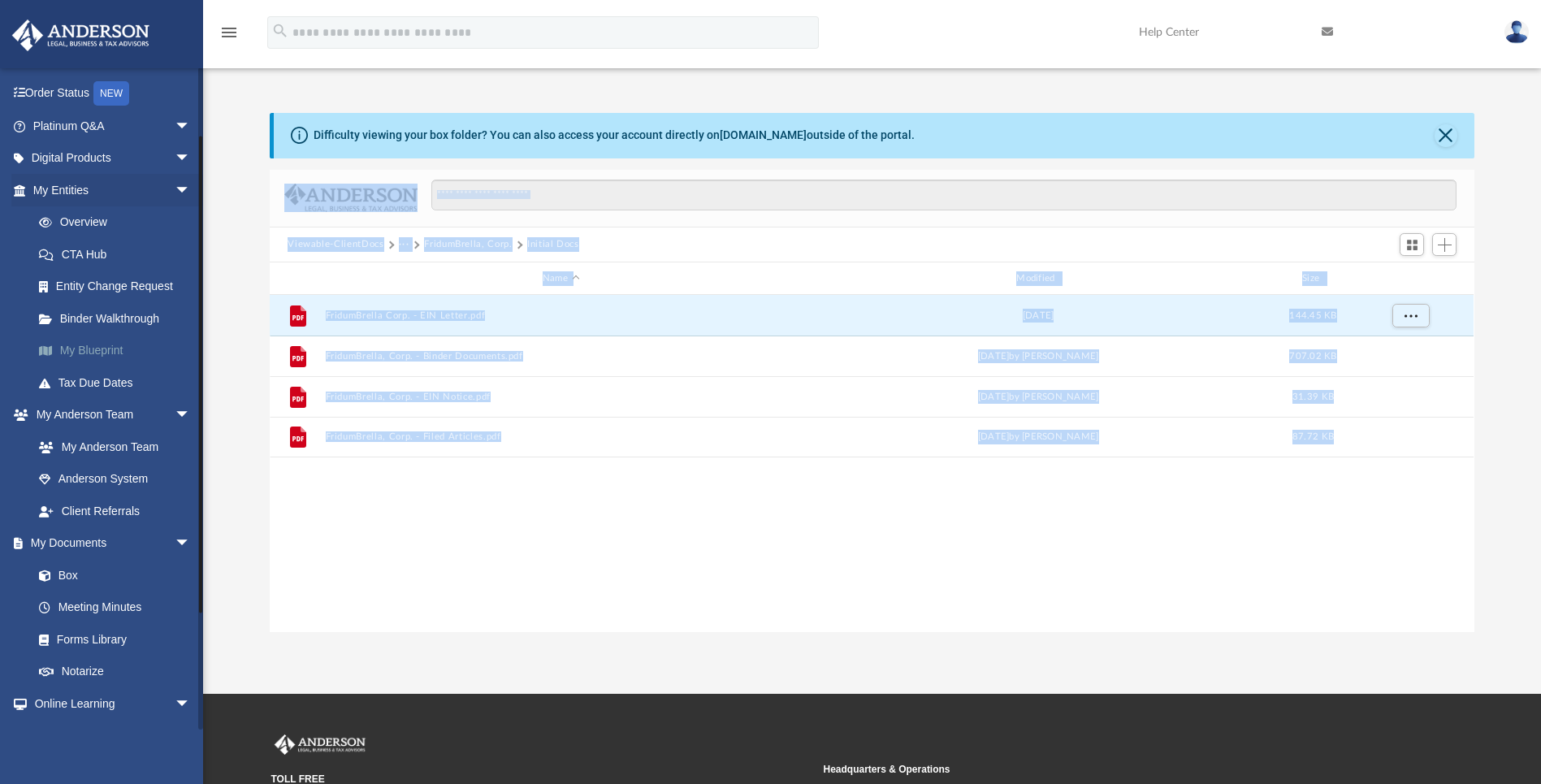
click at [92, 348] on link "My Blueprint" at bounding box center [119, 350] width 192 height 32
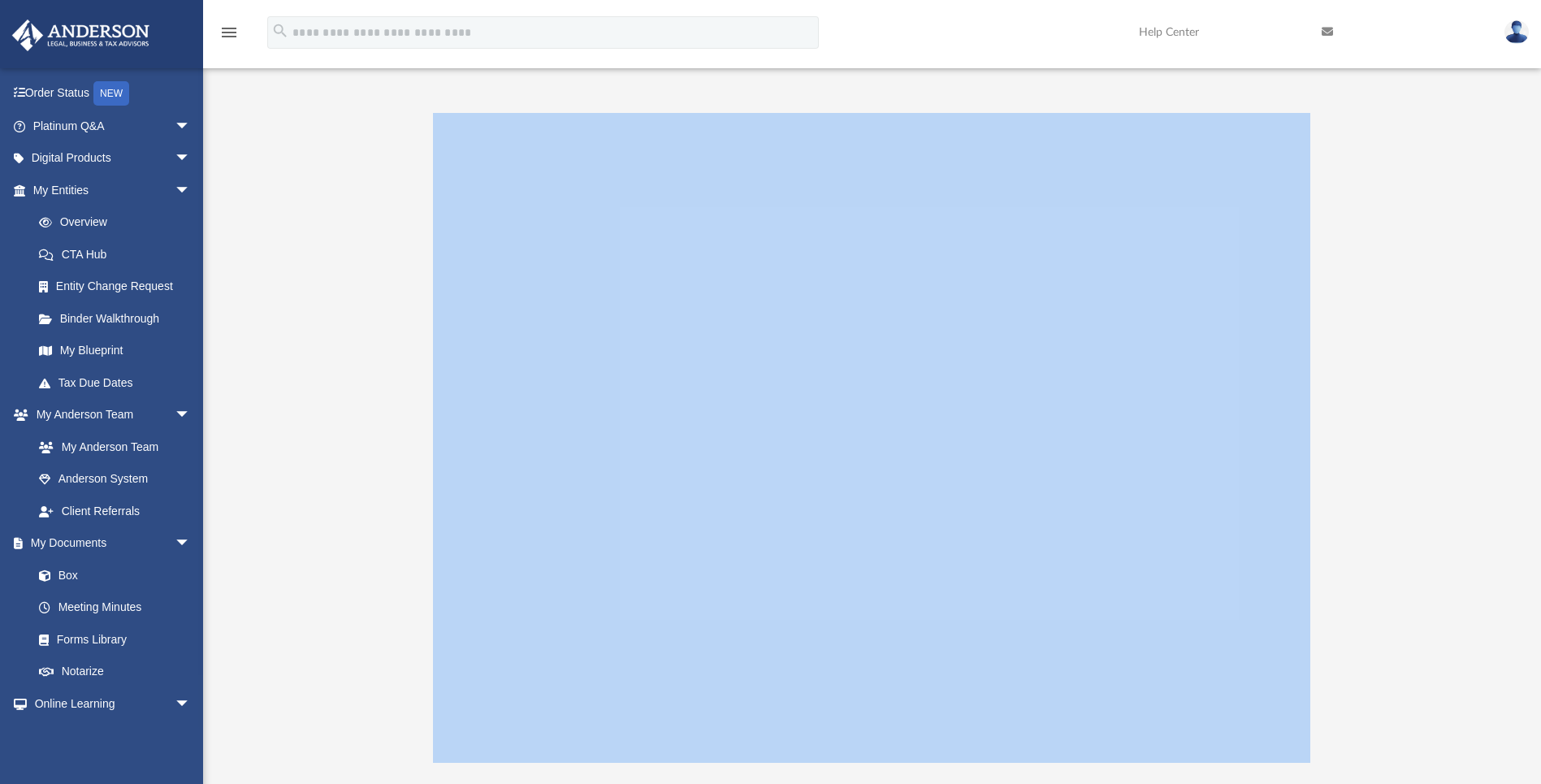
click at [303, 143] on div at bounding box center [872, 437] width 1204 height 650
